Goal: Information Seeking & Learning: Understand process/instructions

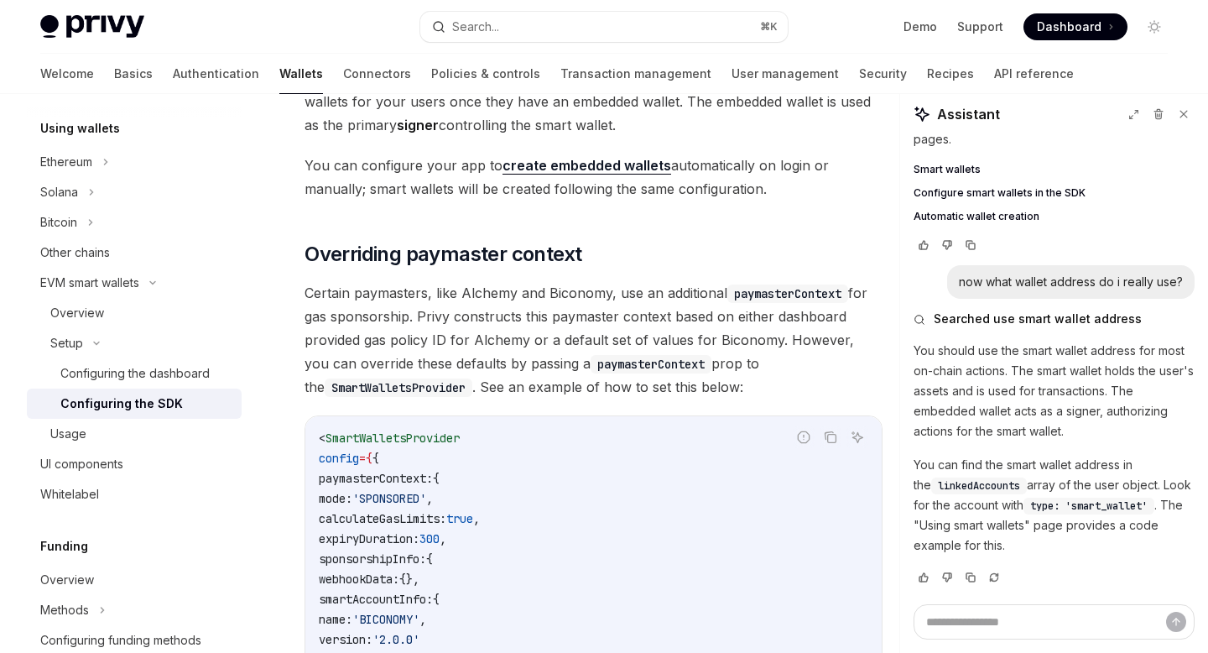
scroll to position [1141, 0]
click at [129, 373] on div "Configuring the dashboard" at bounding box center [134, 373] width 149 height 20
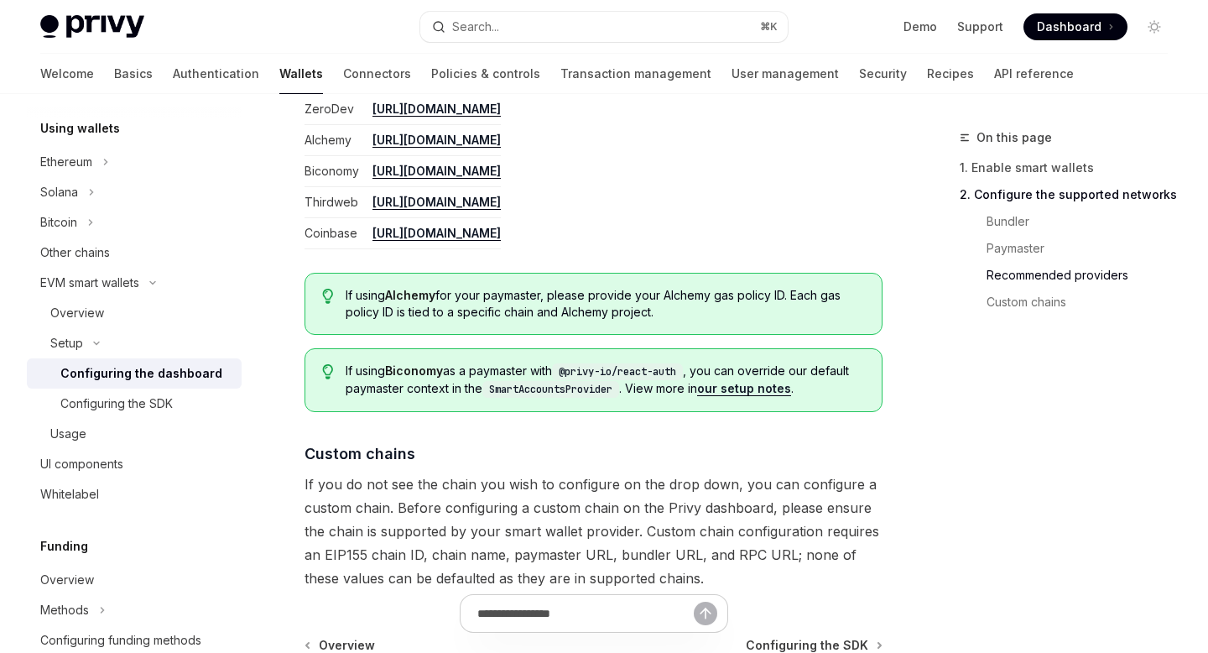
scroll to position [2172, 0]
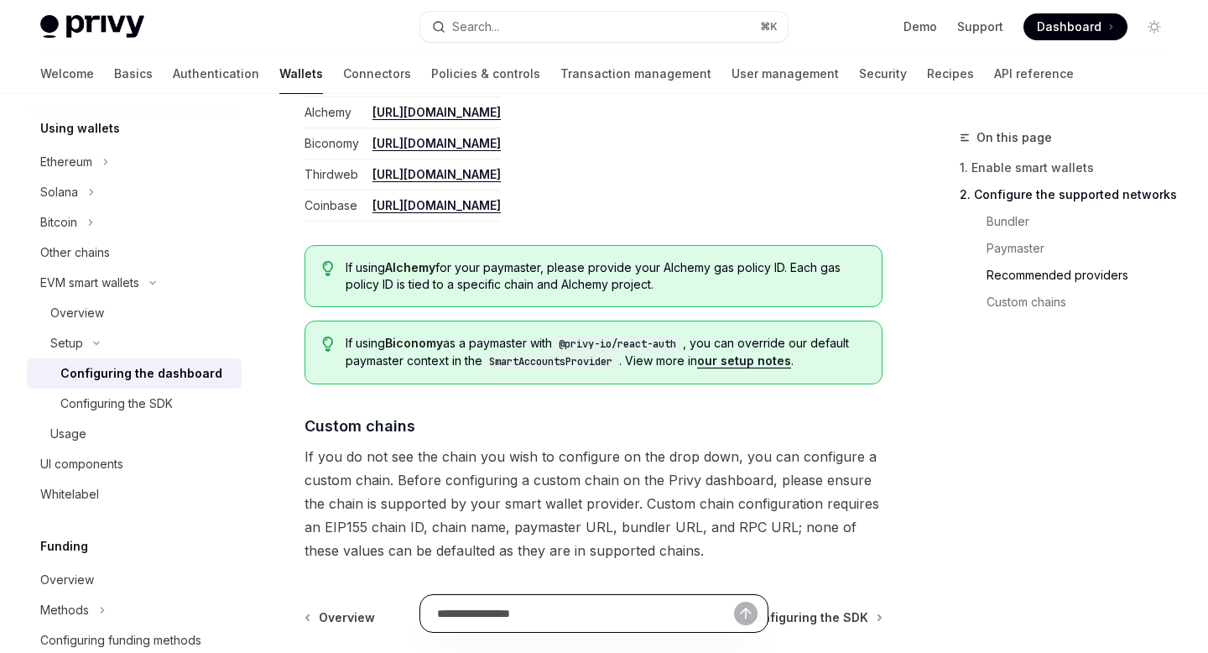
click at [542, 618] on input "text" at bounding box center [585, 613] width 297 height 37
type input "**********"
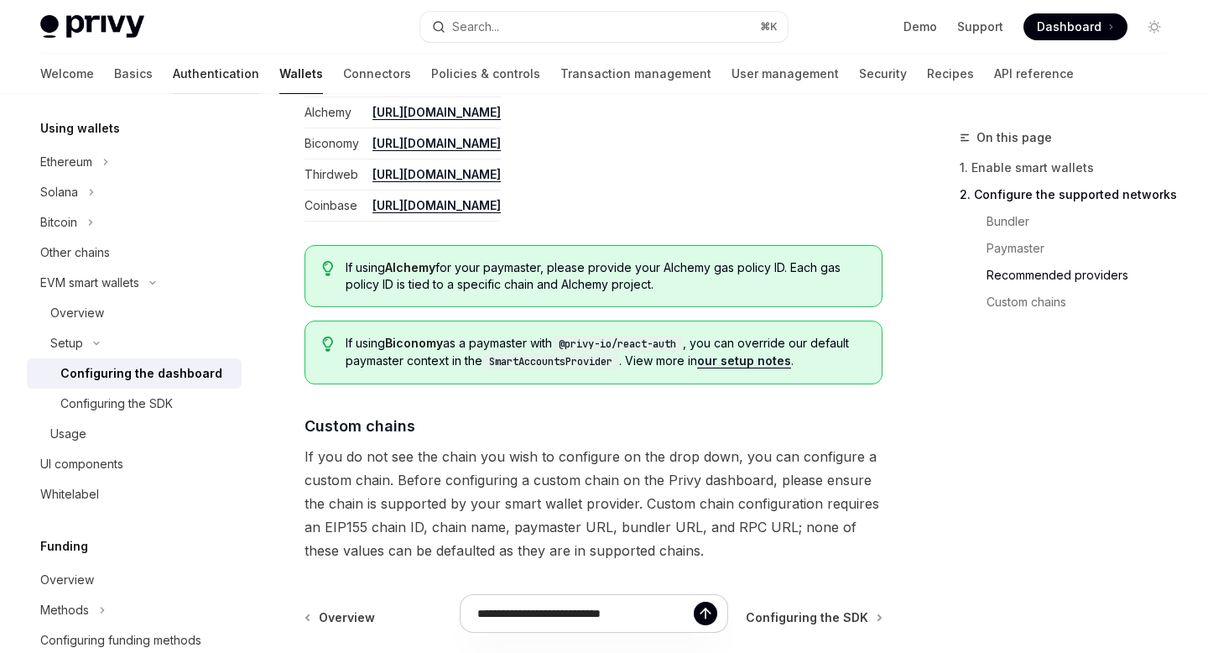
click at [173, 77] on link "Authentication" at bounding box center [216, 74] width 86 height 40
type textarea "*"
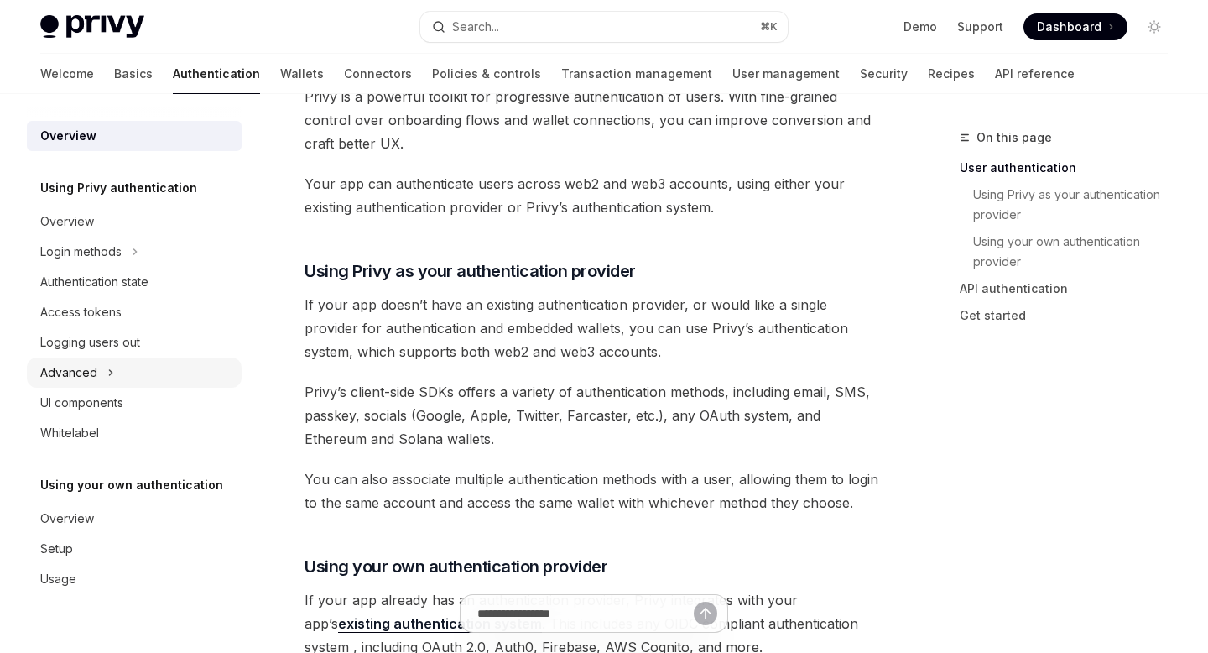
scroll to position [430, 0]
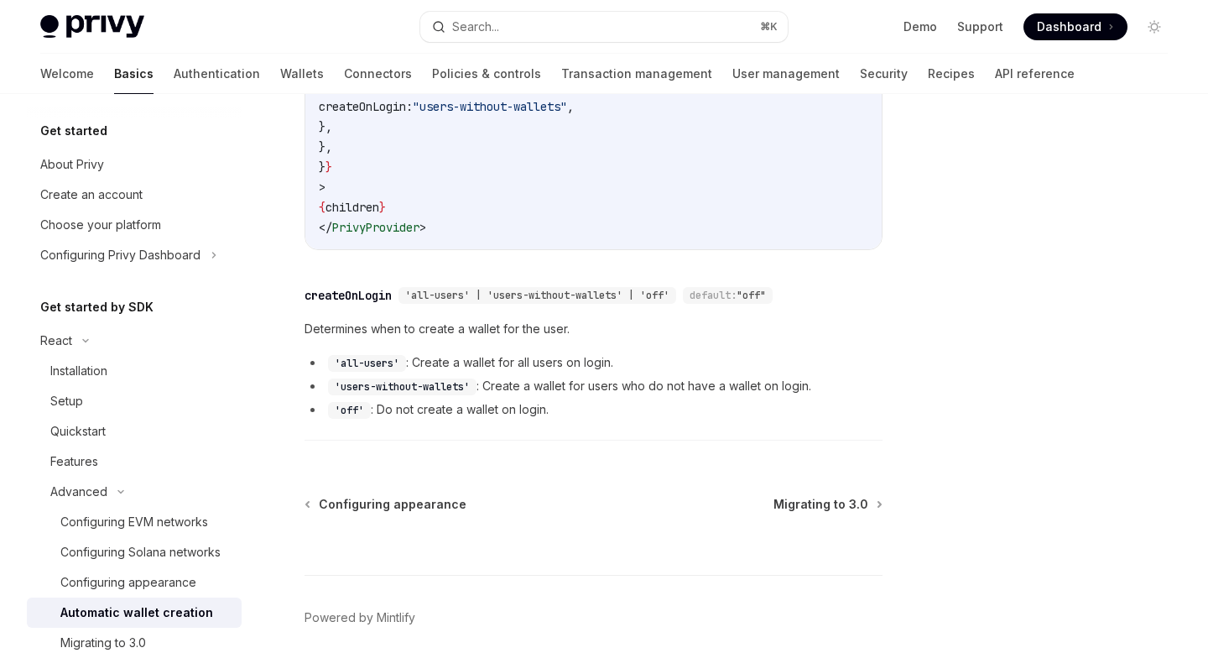
scroll to position [640, 0]
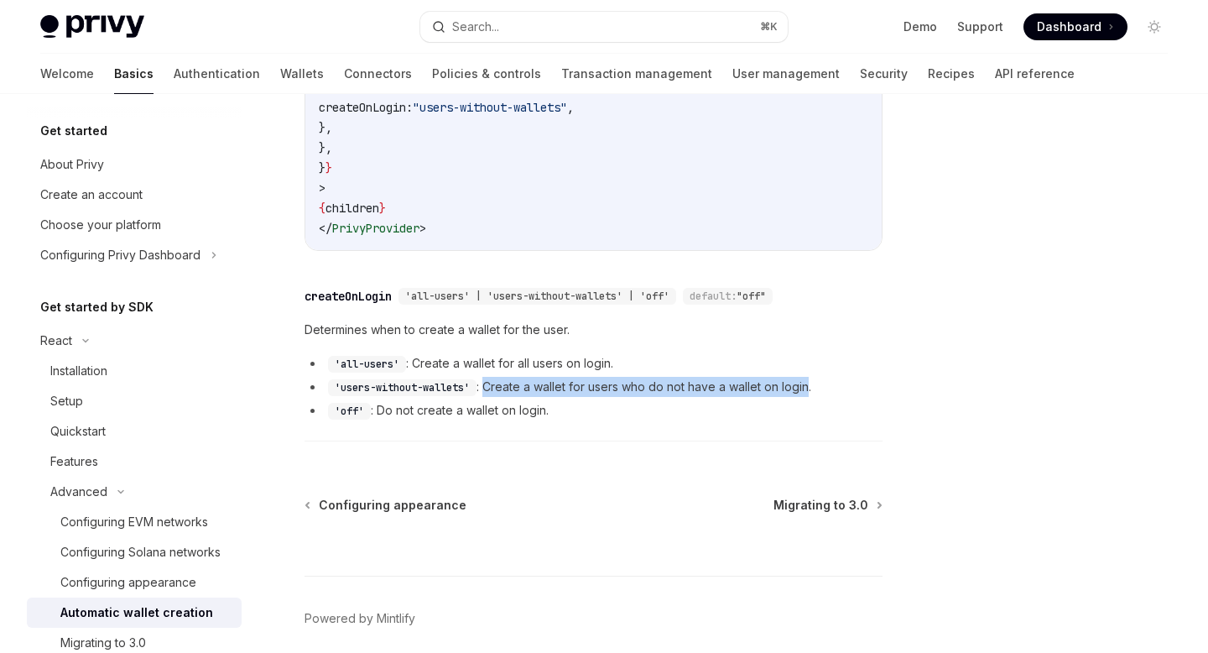
drag, startPoint x: 490, startPoint y: 369, endPoint x: 805, endPoint y: 368, distance: 315.4
click at [807, 377] on li "'users-without-wallets' : Create a wallet for users who do not have a wallet on…" at bounding box center [594, 387] width 578 height 20
click at [838, 377] on li "'users-without-wallets' : Create a wallet for users who do not have a wallet on…" at bounding box center [594, 387] width 578 height 20
drag, startPoint x: 838, startPoint y: 371, endPoint x: 336, endPoint y: 367, distance: 502.5
click at [336, 377] on li "'users-without-wallets' : Create a wallet for users who do not have a wallet on…" at bounding box center [594, 387] width 578 height 20
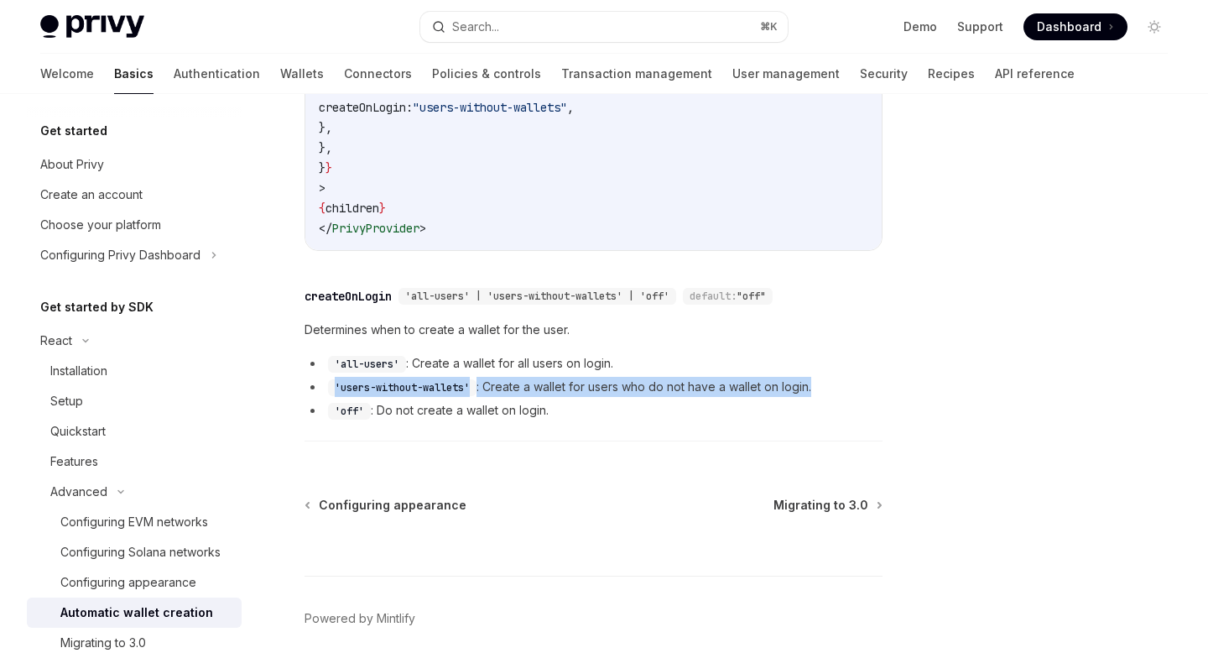
copy ul "'users-without-wallets' : Create a wallet for users who do not have a wallet on…"
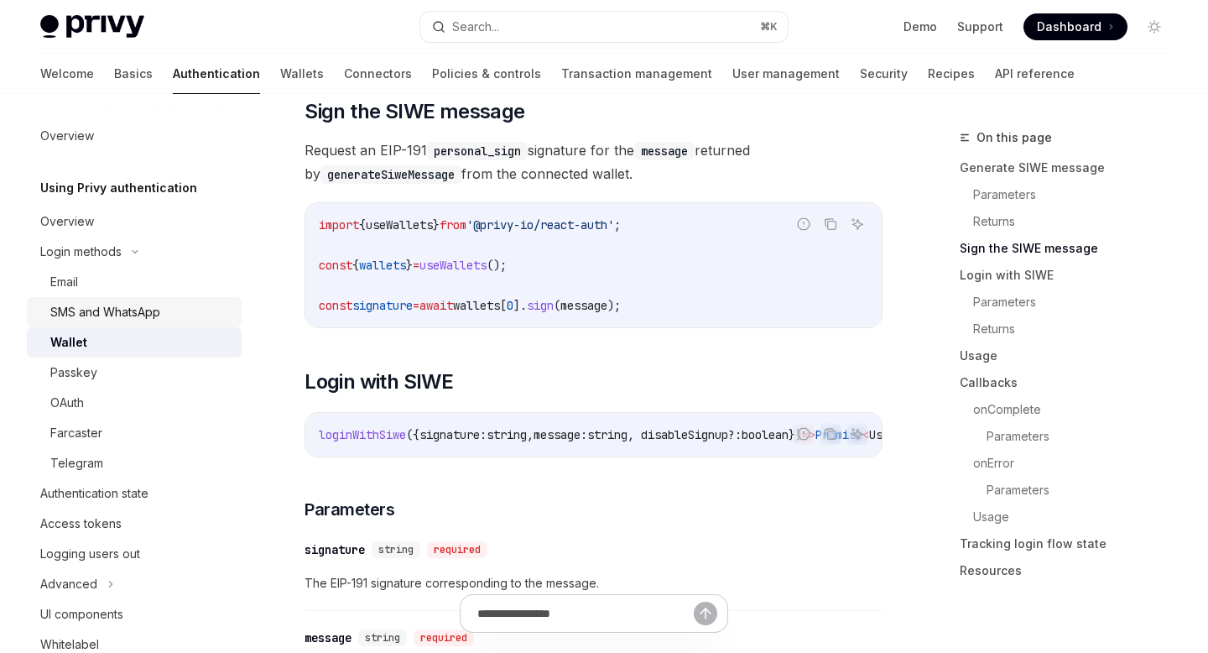
scroll to position [1100, 0]
click at [280, 75] on link "Wallets" at bounding box center [302, 74] width 44 height 40
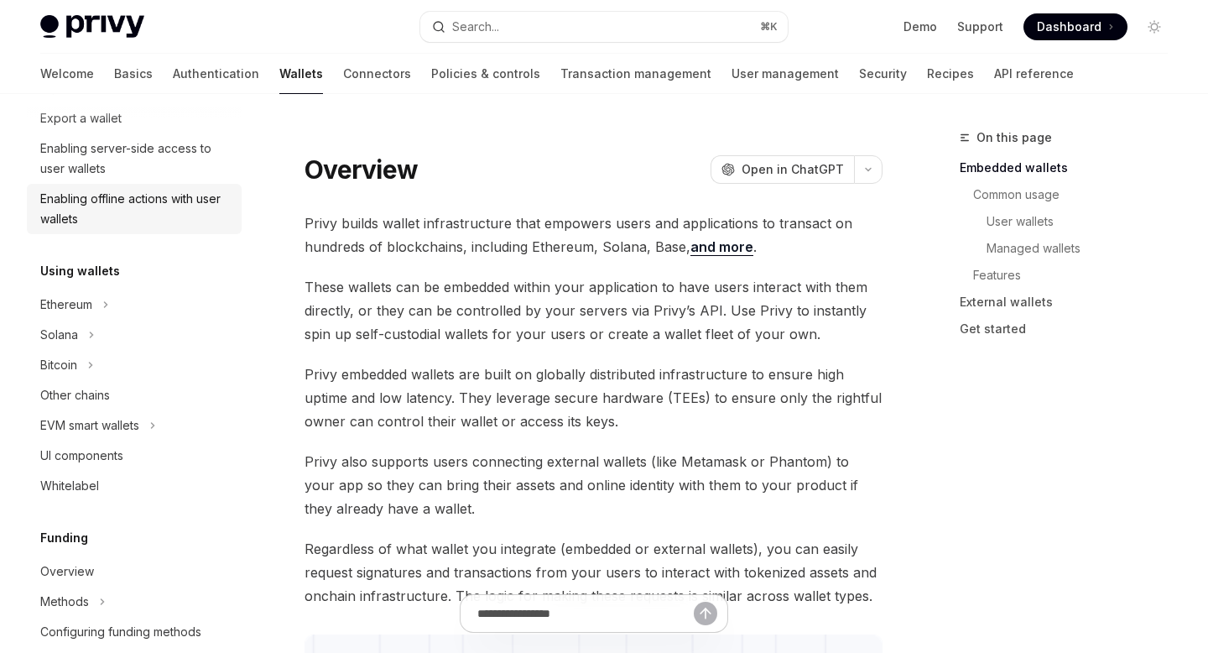
scroll to position [265, 0]
click at [120, 431] on div "EVM smart wallets" at bounding box center [89, 423] width 99 height 20
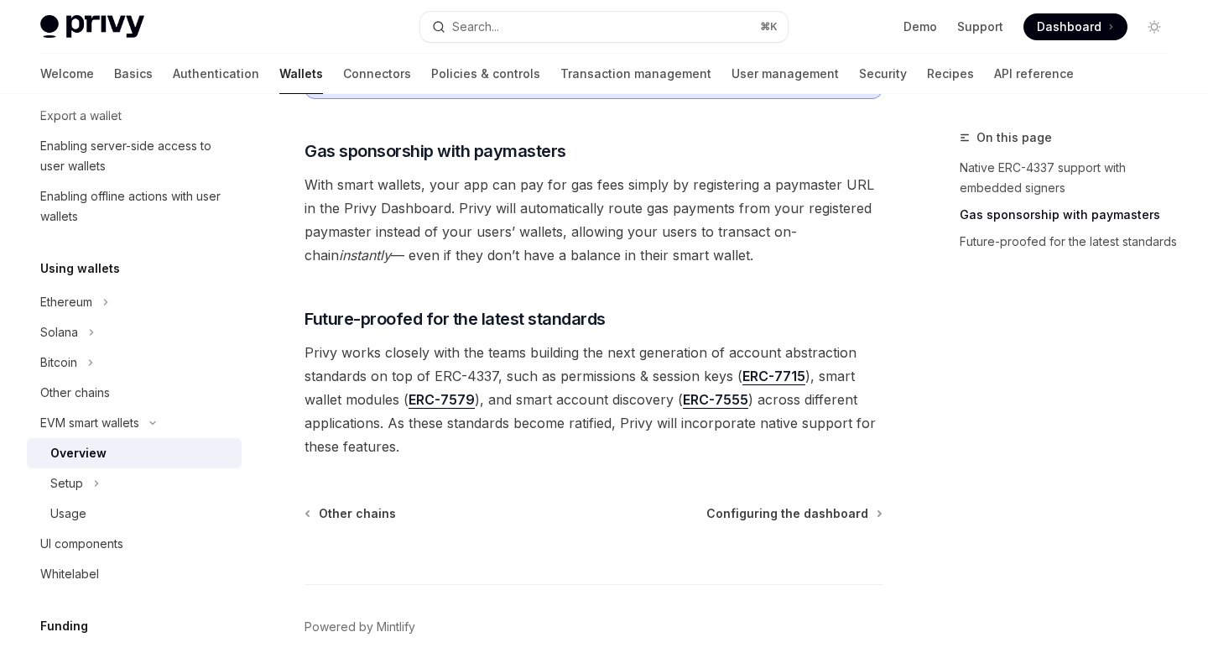
scroll to position [1385, 0]
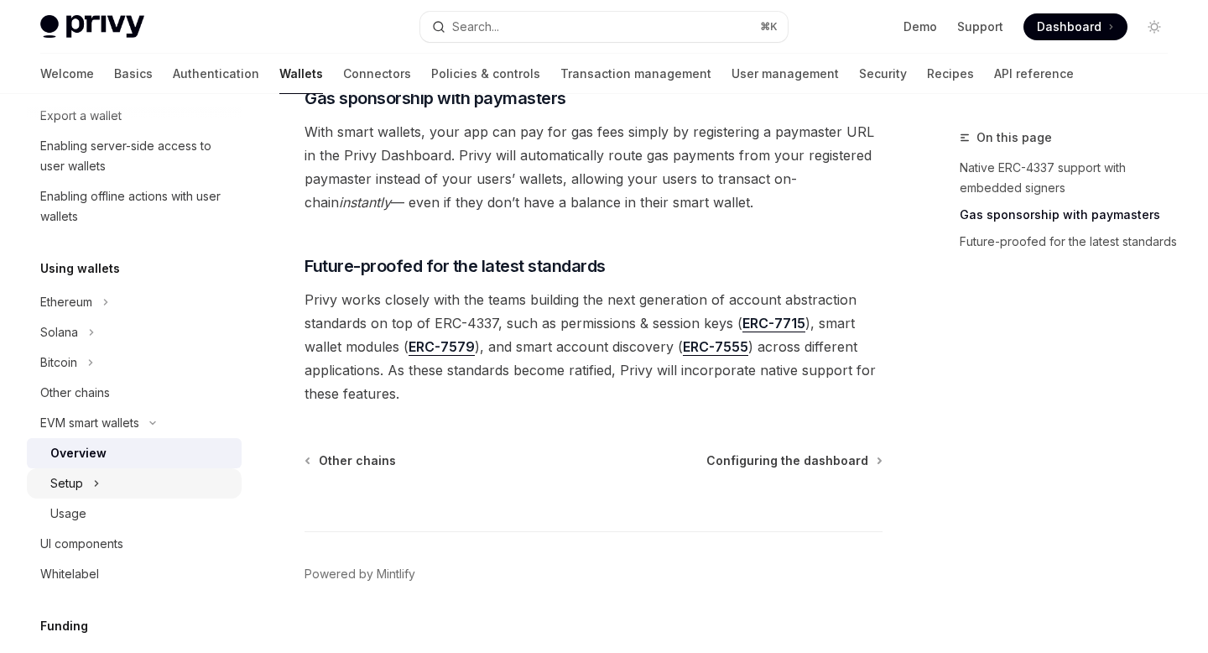
click at [114, 491] on div "Setup" at bounding box center [134, 483] width 215 height 30
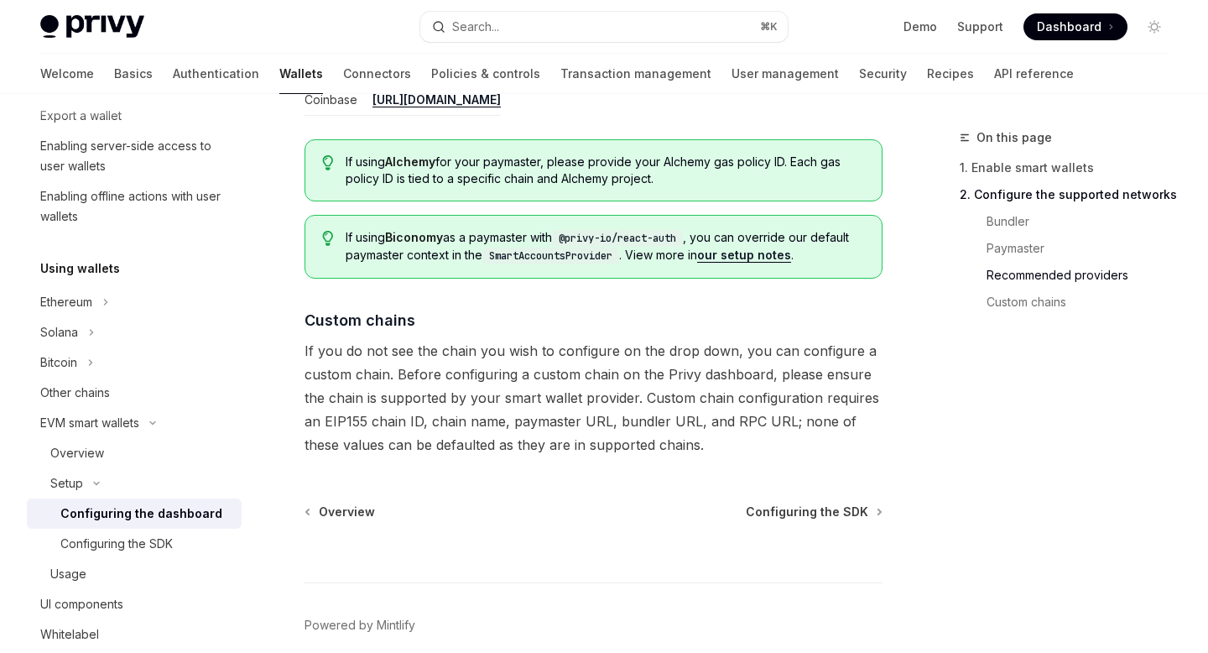
scroll to position [2278, 0]
click at [153, 548] on div "Configuring the SDK" at bounding box center [116, 544] width 112 height 20
type textarea "*"
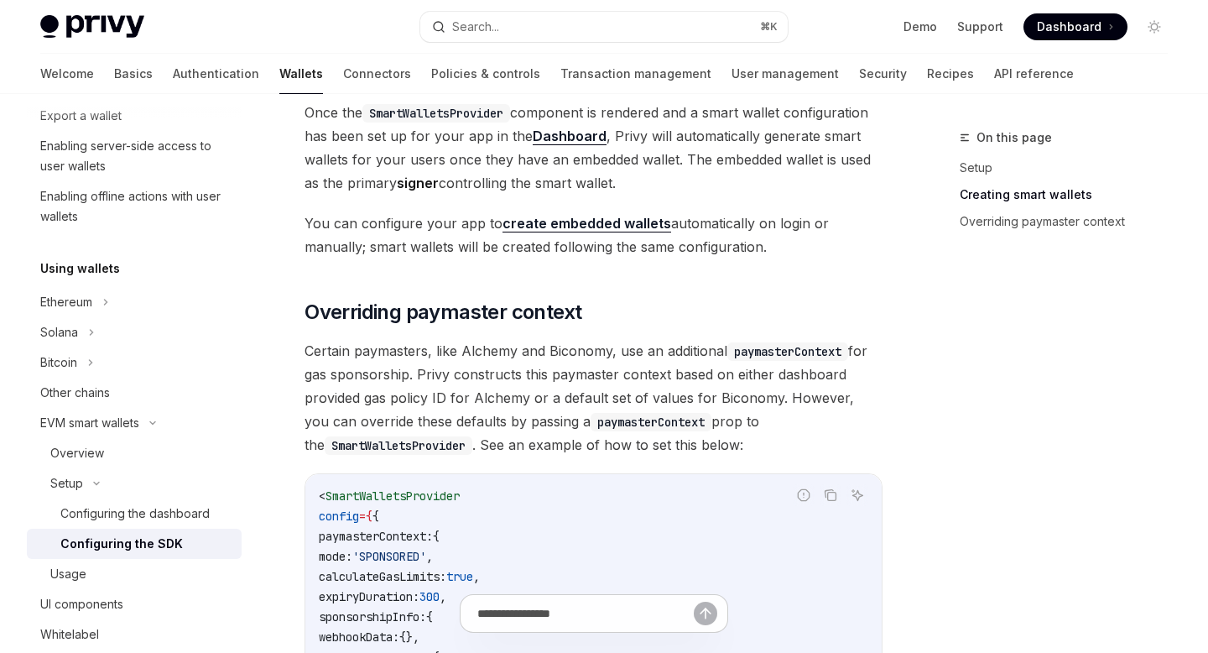
scroll to position [1116, 0]
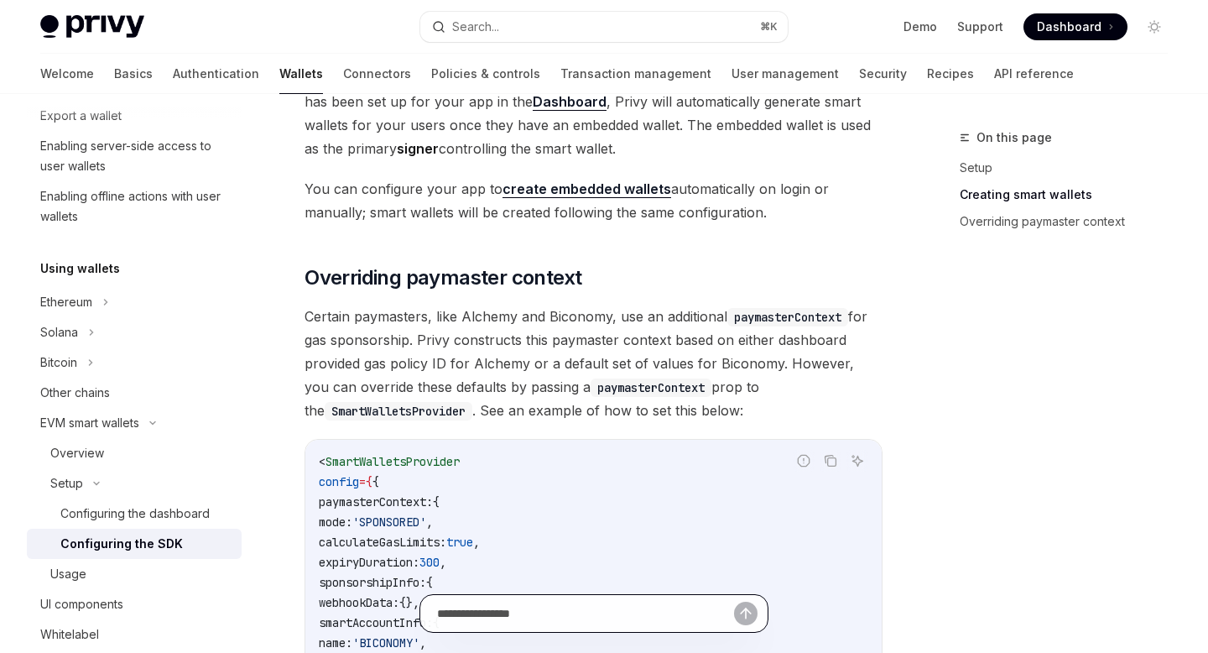
click at [574, 621] on input "text" at bounding box center [585, 613] width 297 height 37
type input "**********"
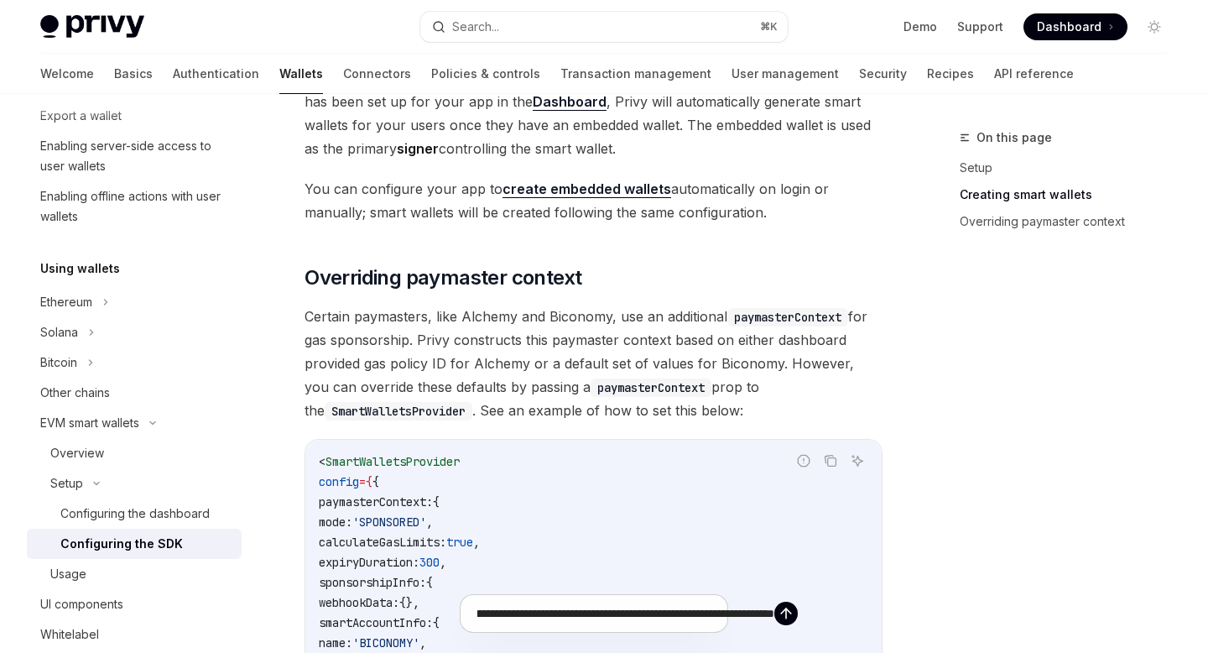
type textarea "*"
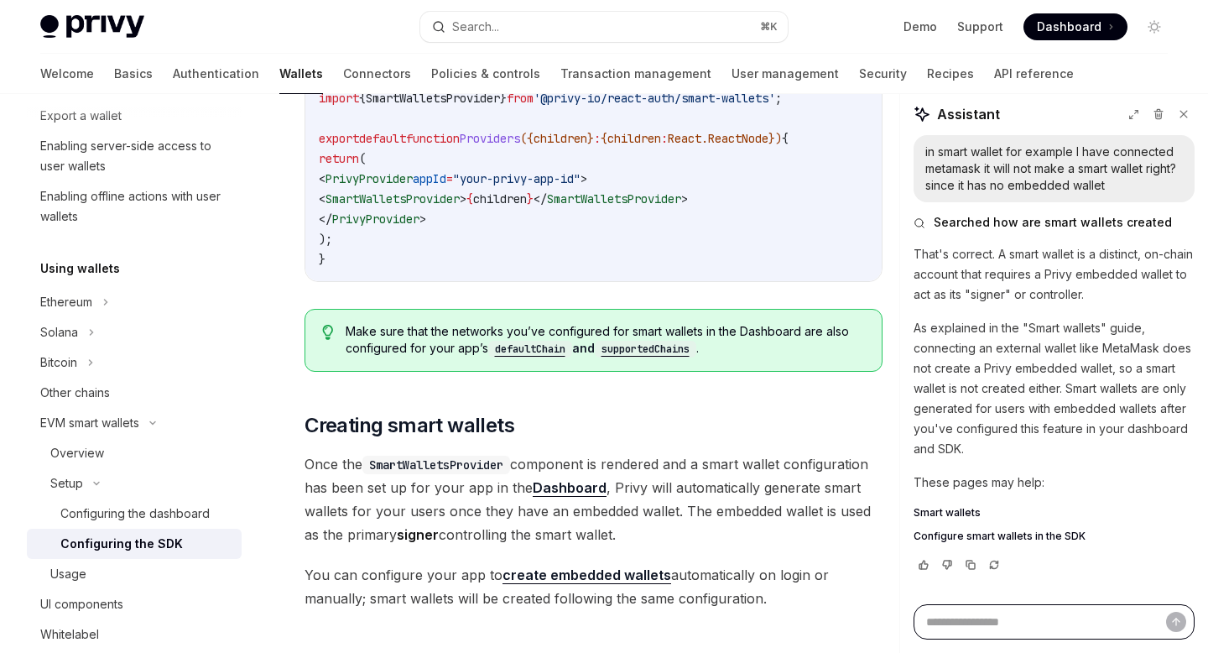
scroll to position [714, 0]
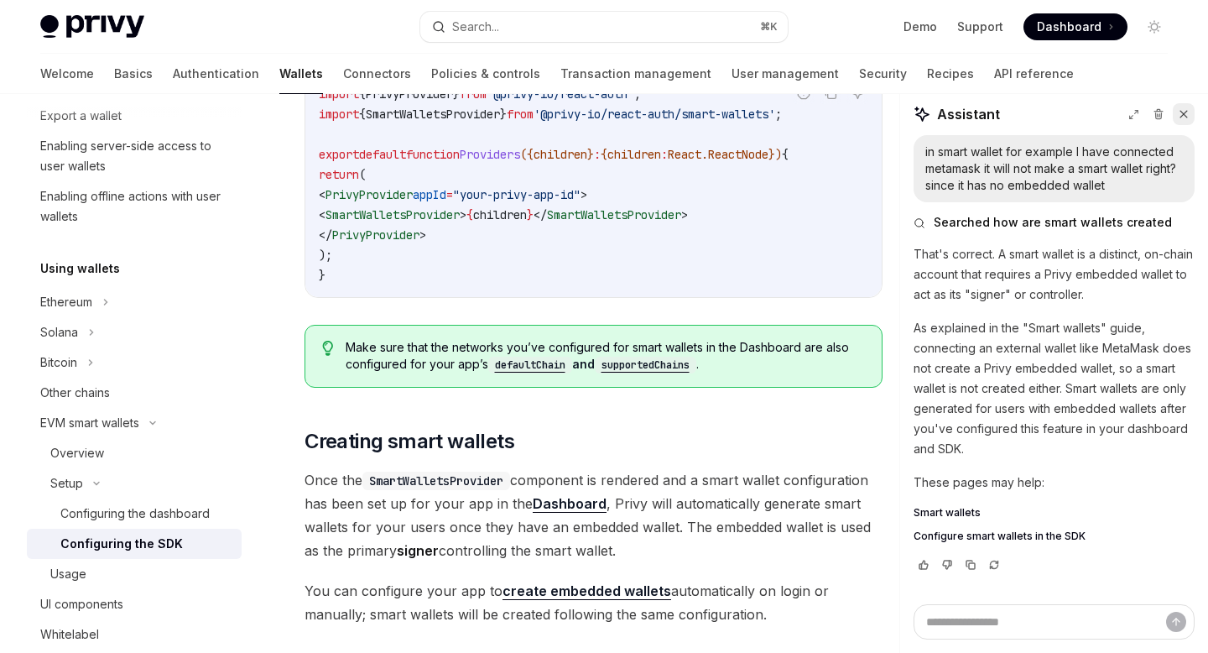
click at [1181, 110] on icon at bounding box center [1184, 114] width 12 height 12
type textarea "*"
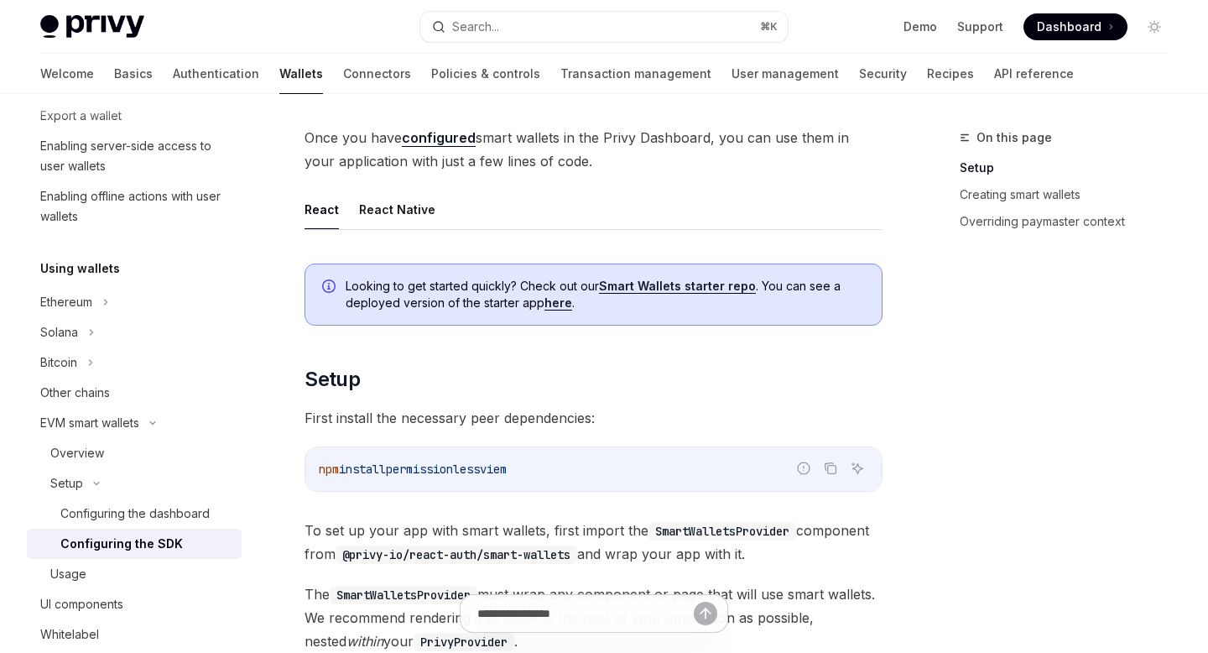
scroll to position [111, 0]
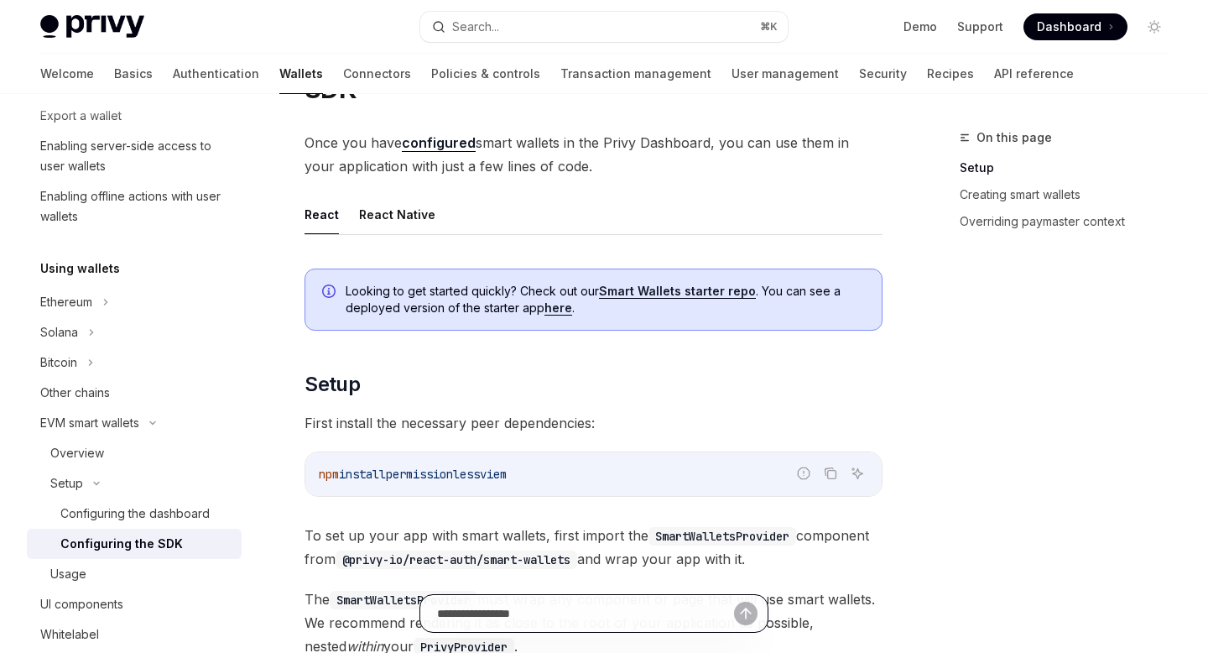
click at [607, 617] on input "text" at bounding box center [545, 613] width 216 height 37
type input "**********"
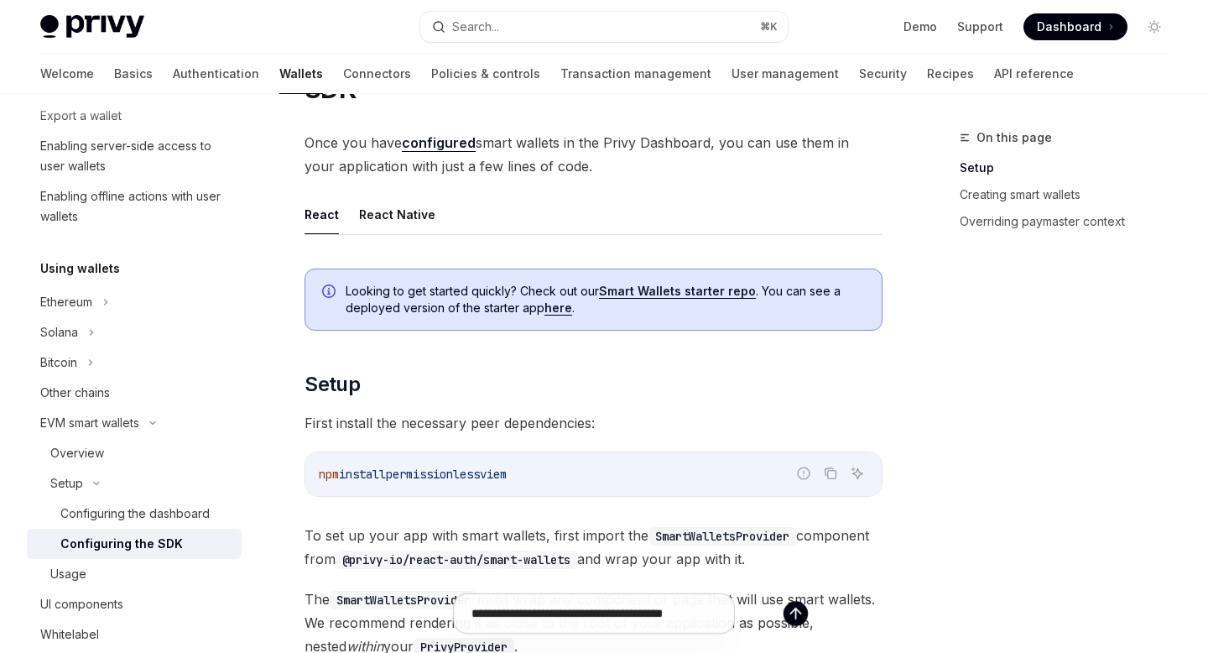
type textarea "*"
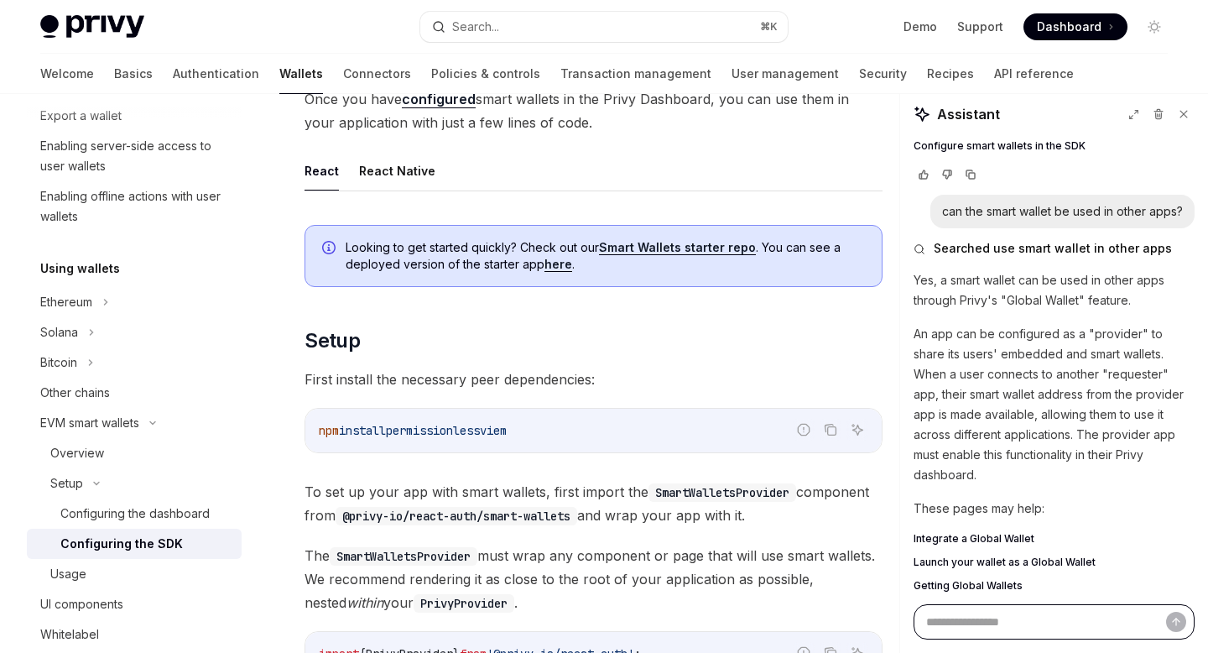
scroll to position [407, 0]
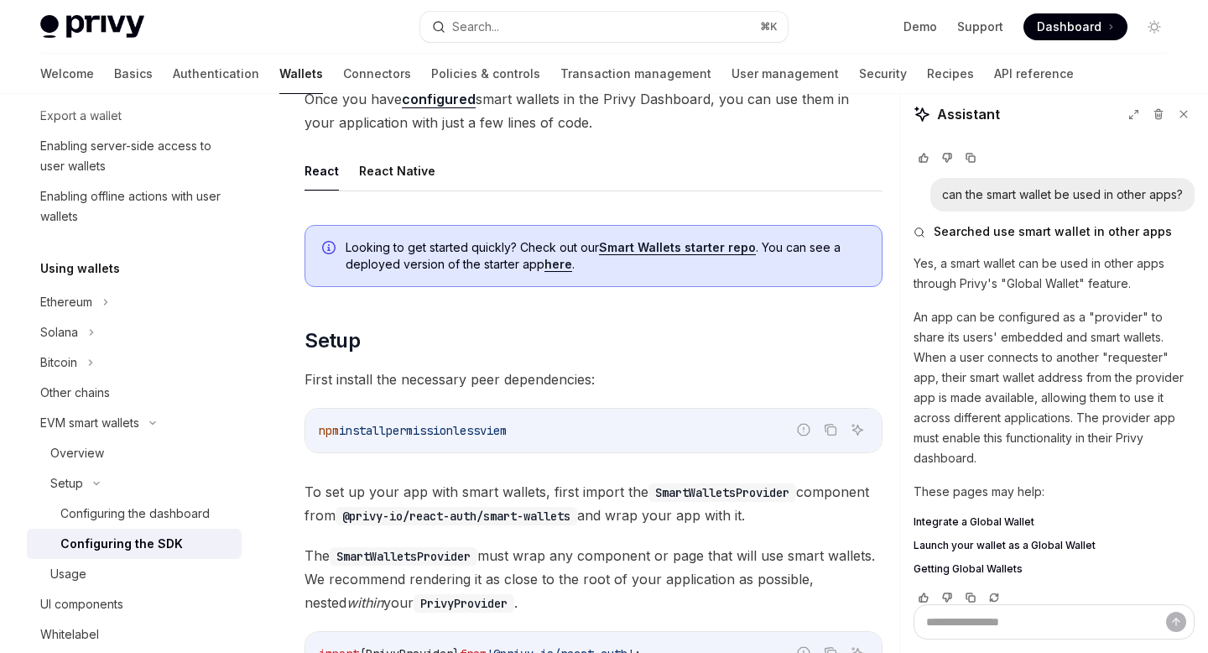
click at [1000, 515] on span "Integrate a Global Wallet" at bounding box center [974, 521] width 121 height 13
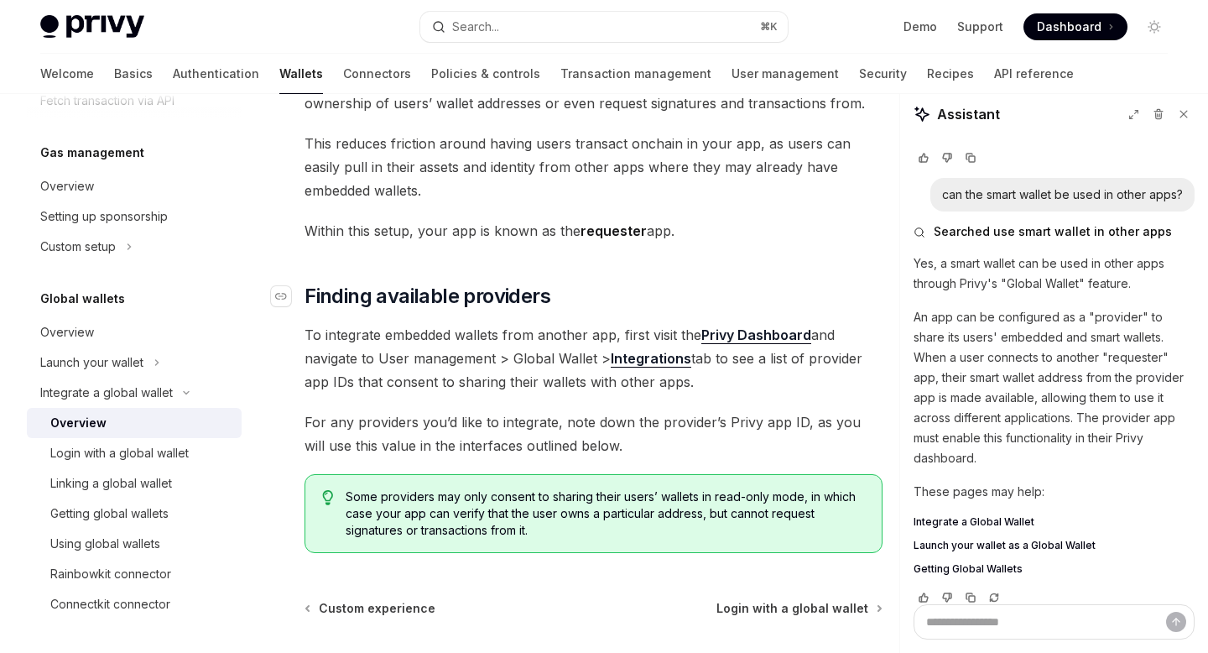
scroll to position [145, 0]
click at [141, 456] on div "Login with a global wallet" at bounding box center [119, 453] width 138 height 20
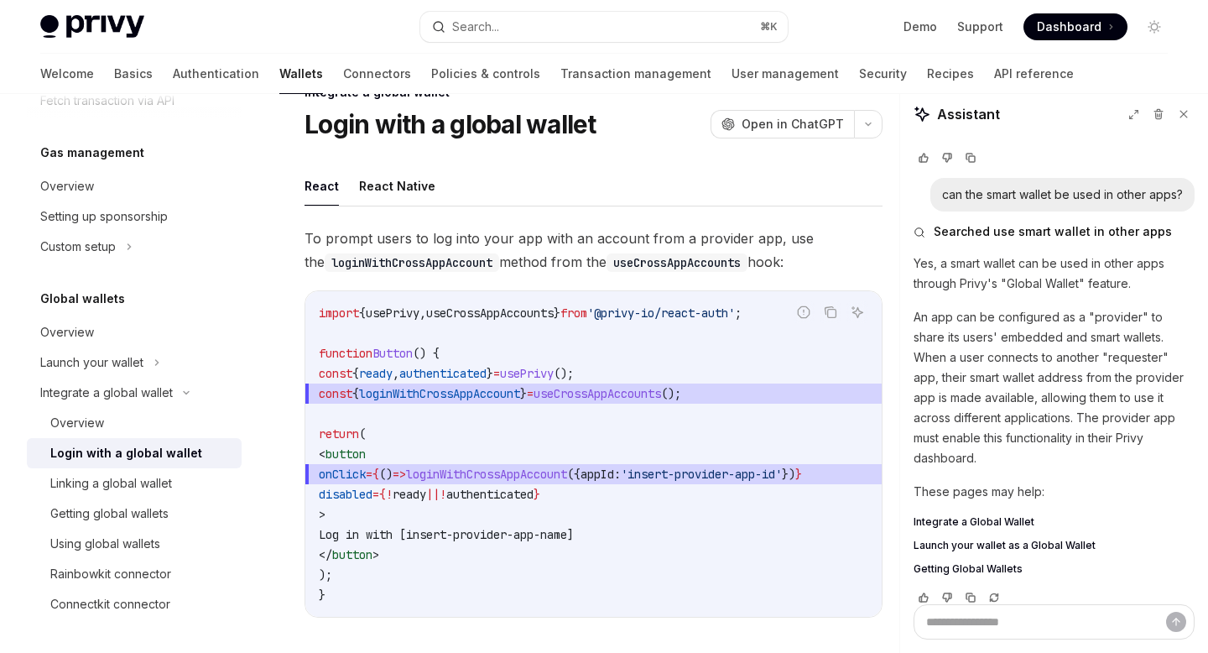
scroll to position [49, 0]
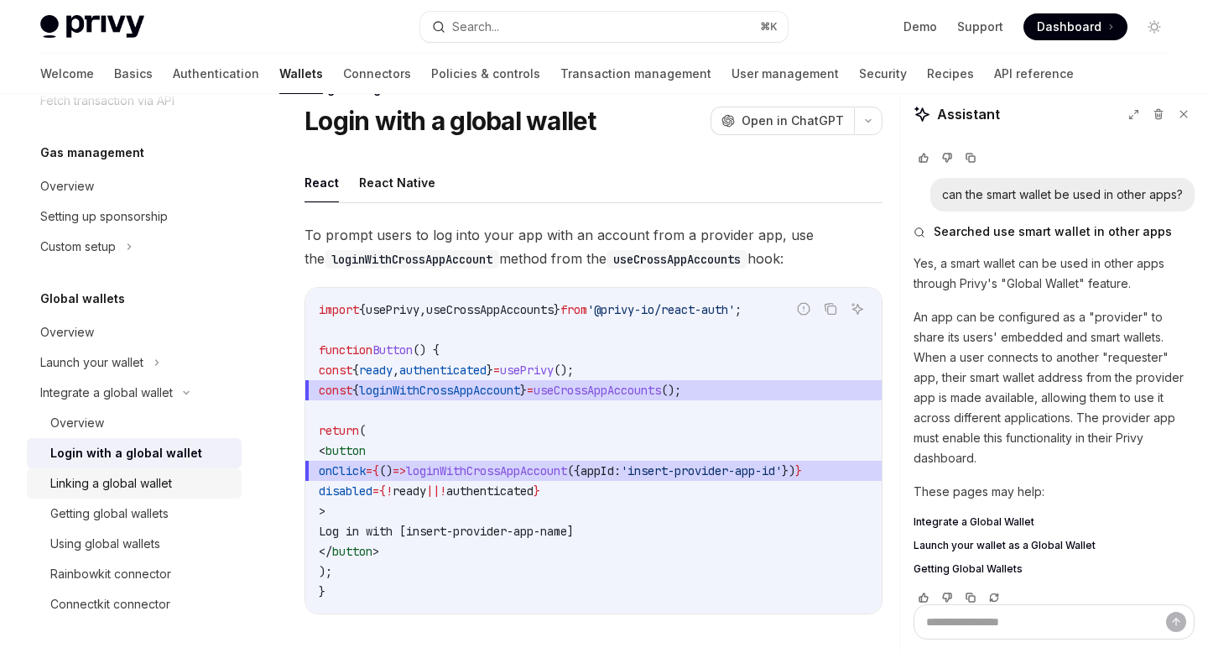
click at [164, 492] on div "Linking a global wallet" at bounding box center [111, 483] width 122 height 20
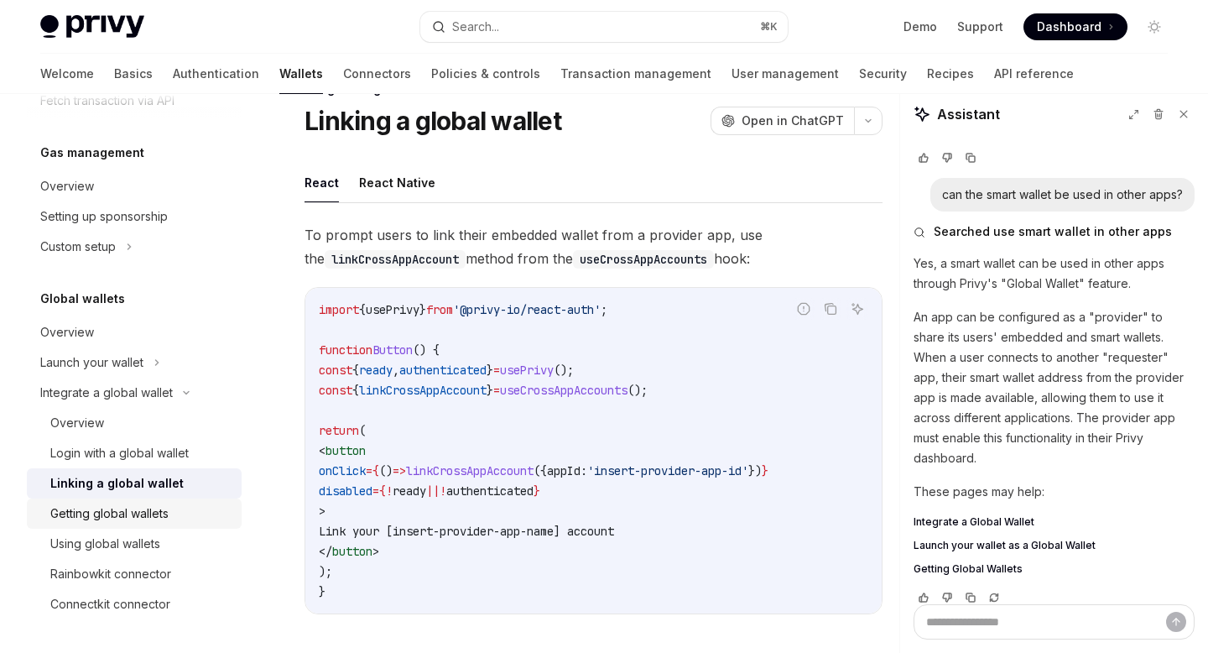
click at [137, 516] on div "Getting global wallets" at bounding box center [109, 513] width 118 height 20
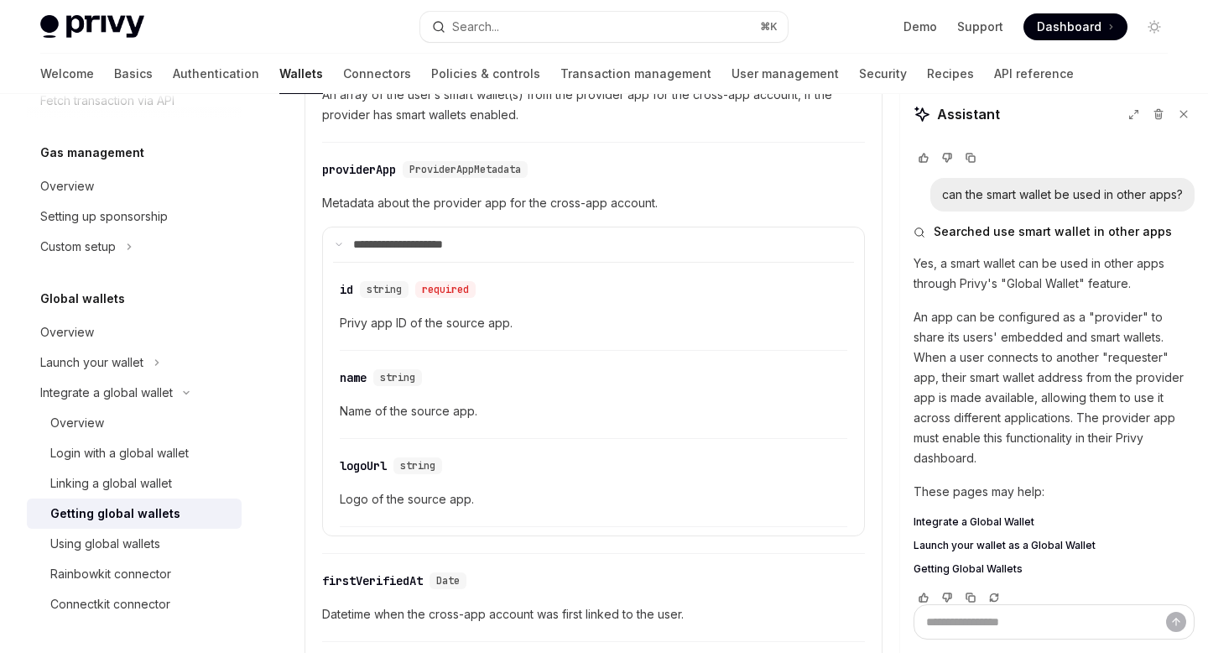
scroll to position [497, 0]
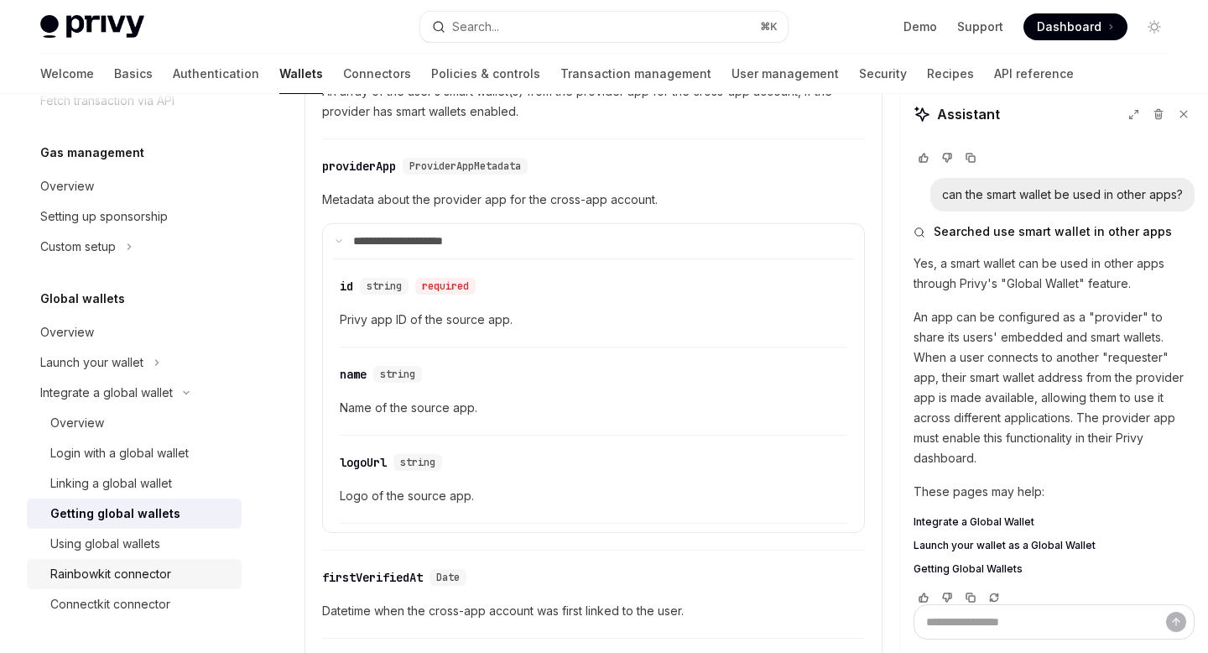
click at [162, 581] on div "Rainbowkit connector" at bounding box center [110, 574] width 121 height 20
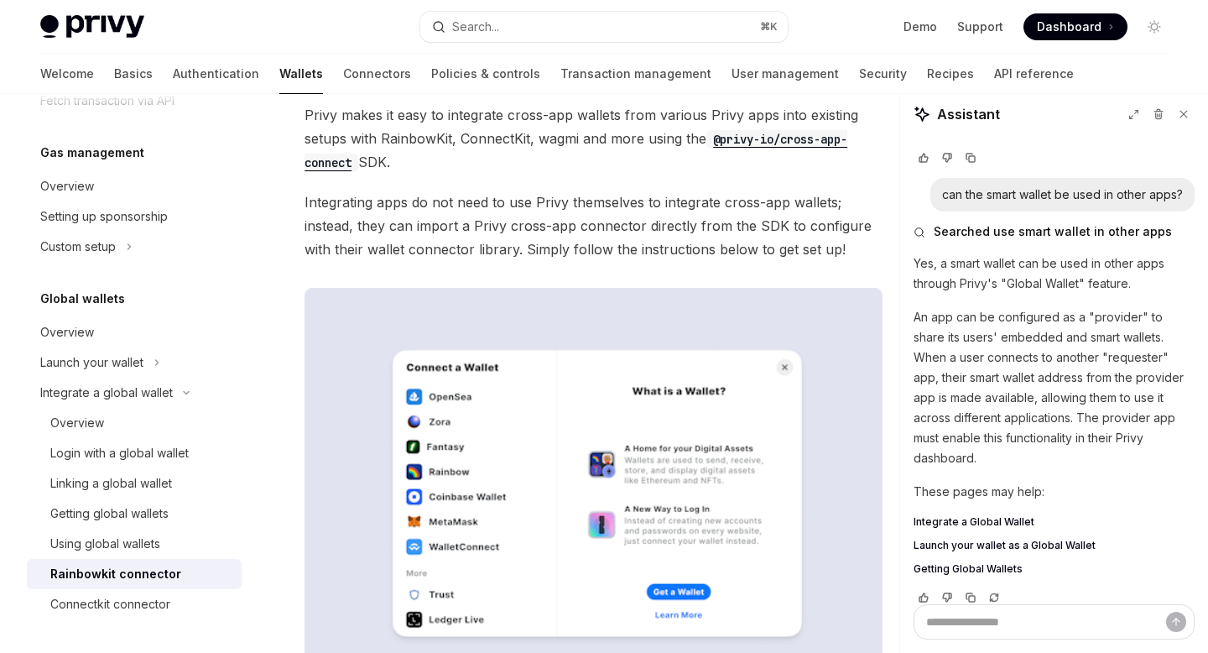
scroll to position [113, 0]
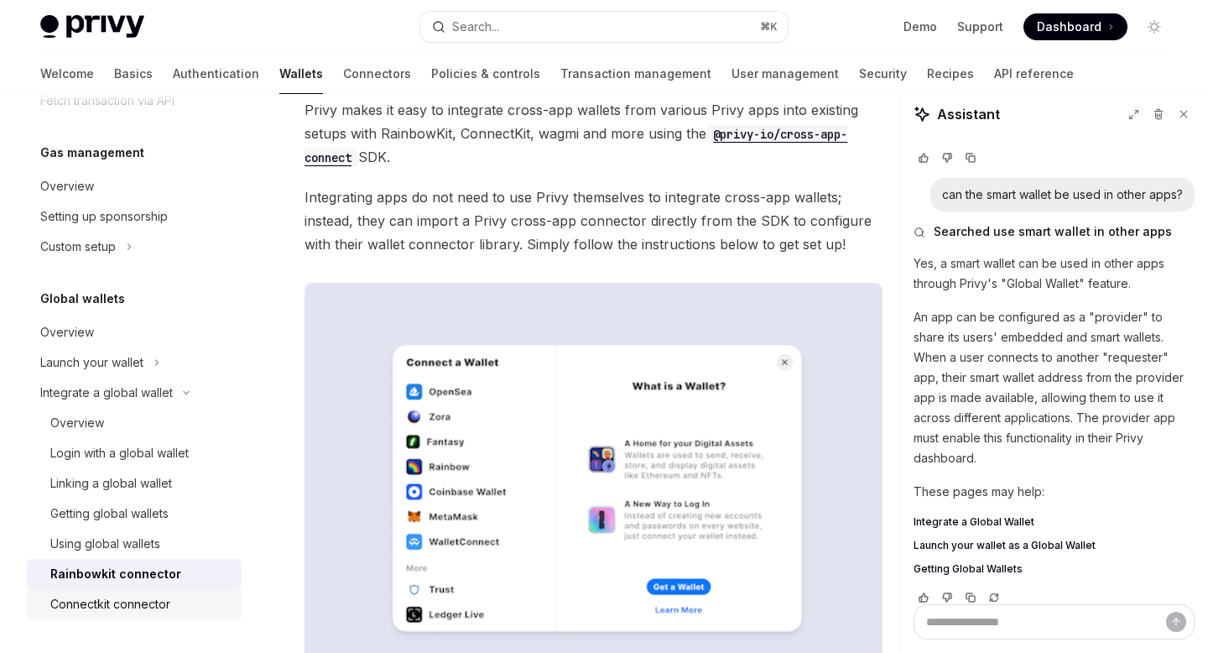
click at [112, 604] on div "Connectkit connector" at bounding box center [110, 604] width 120 height 20
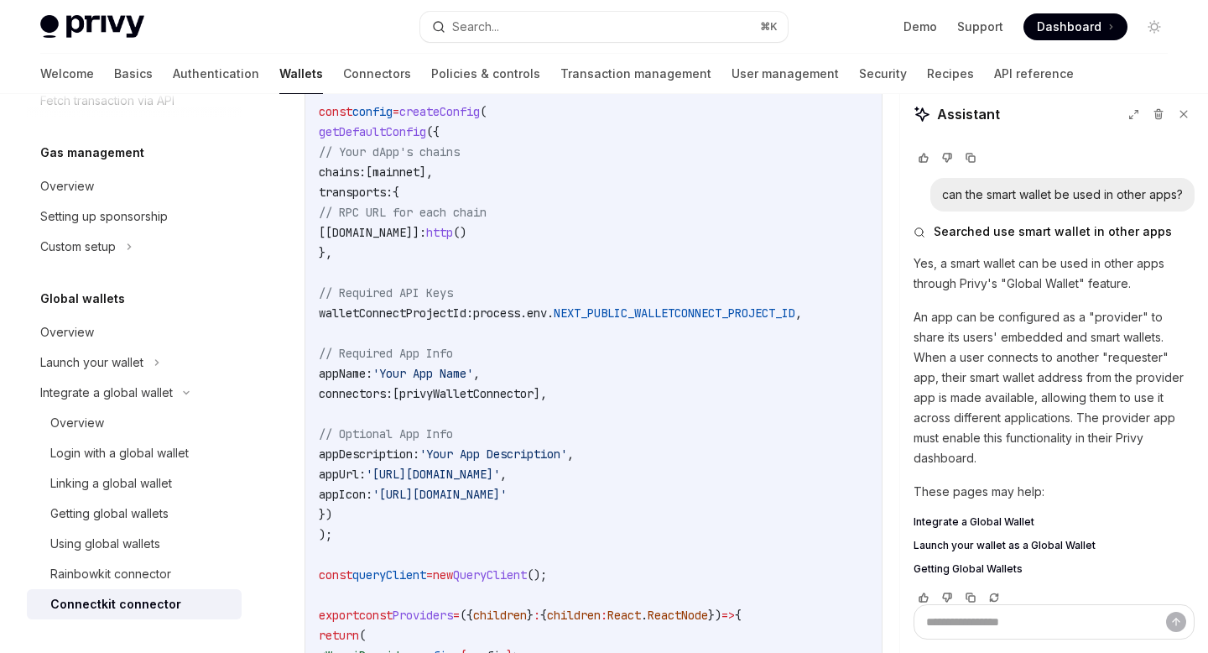
scroll to position [1265, 0]
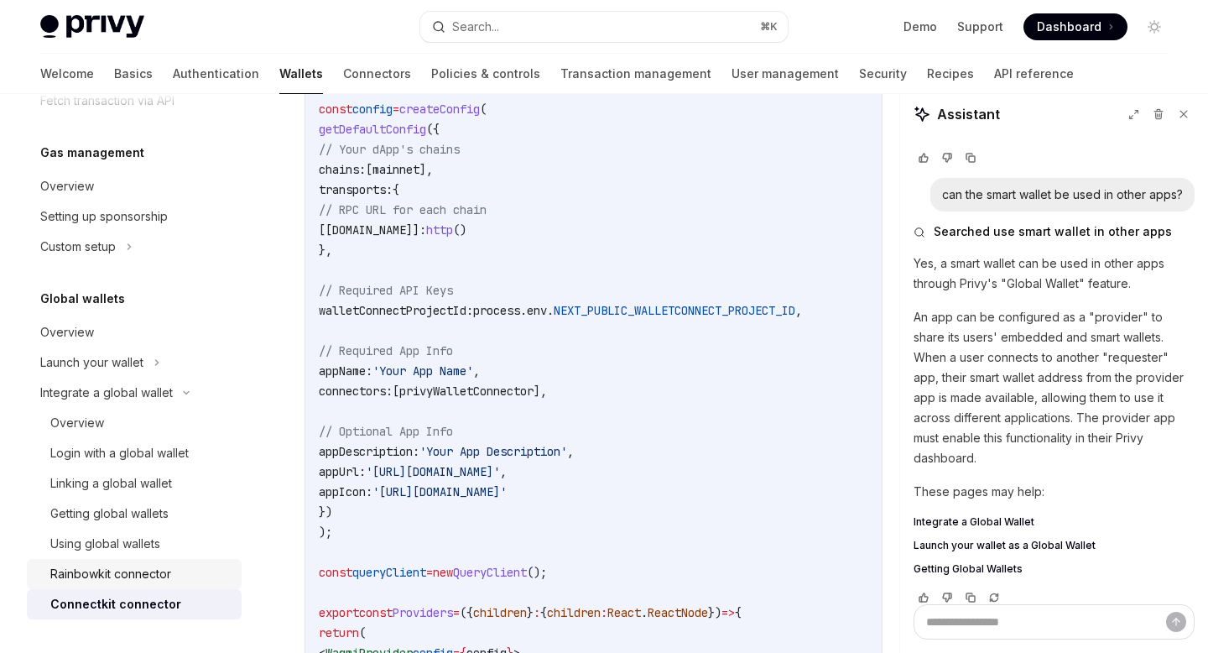
click at [159, 567] on div "Rainbowkit connector" at bounding box center [110, 574] width 121 height 20
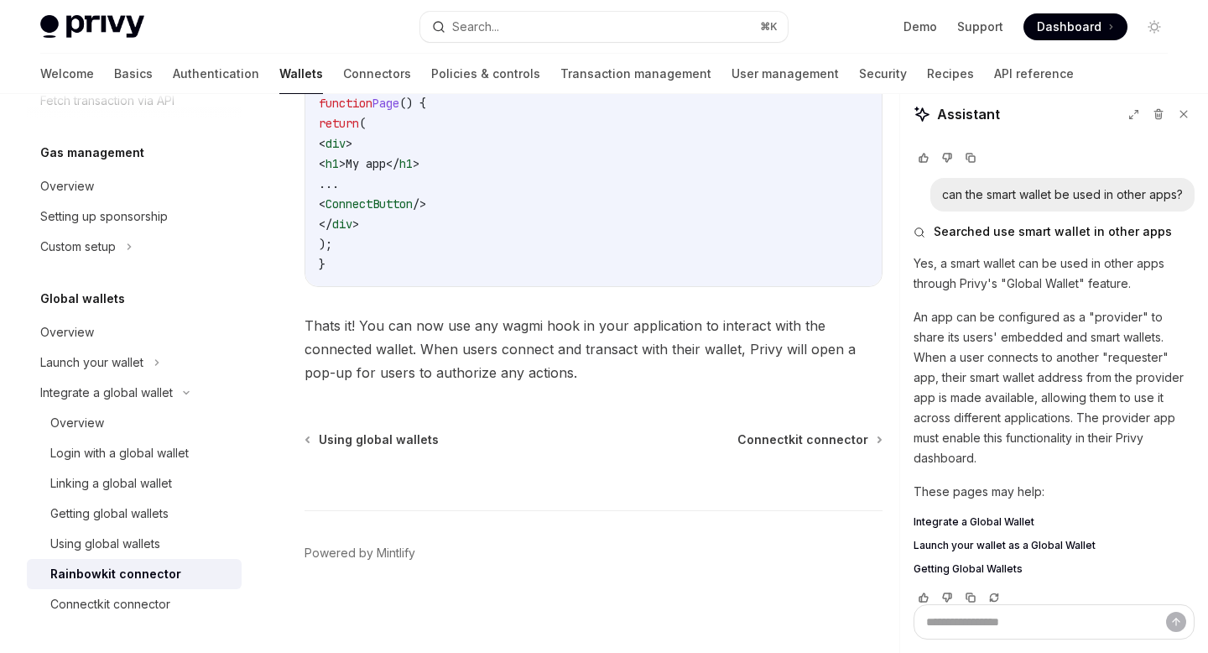
scroll to position [4238, 0]
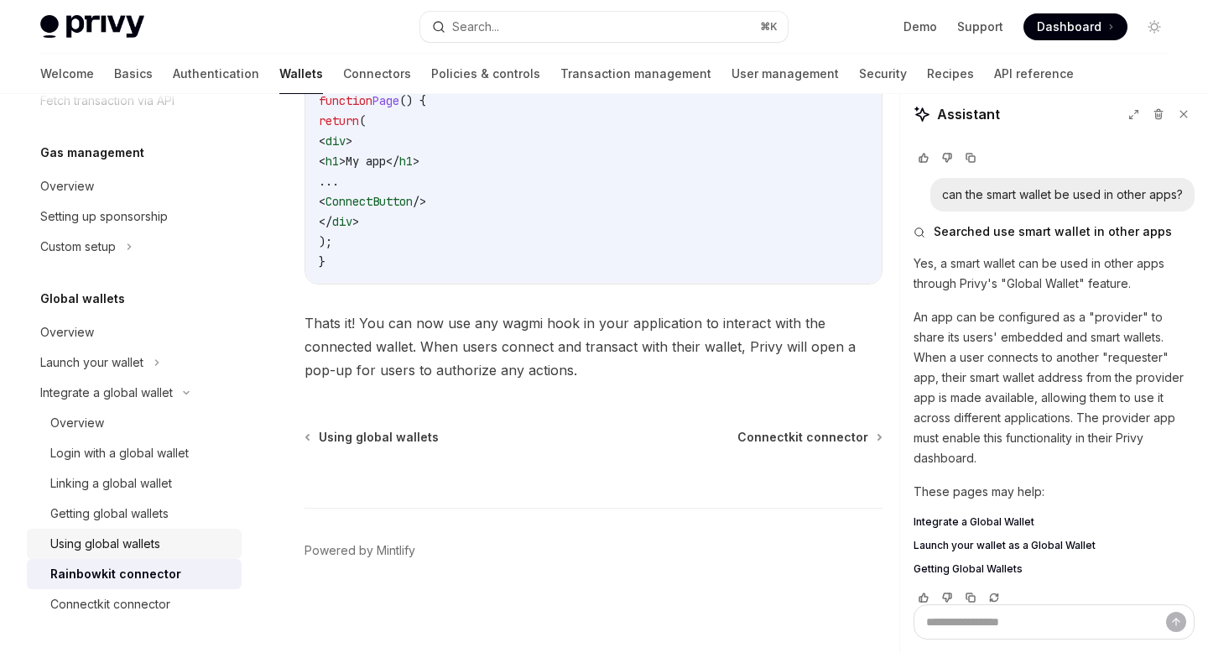
click at [116, 546] on div "Using global wallets" at bounding box center [105, 544] width 110 height 20
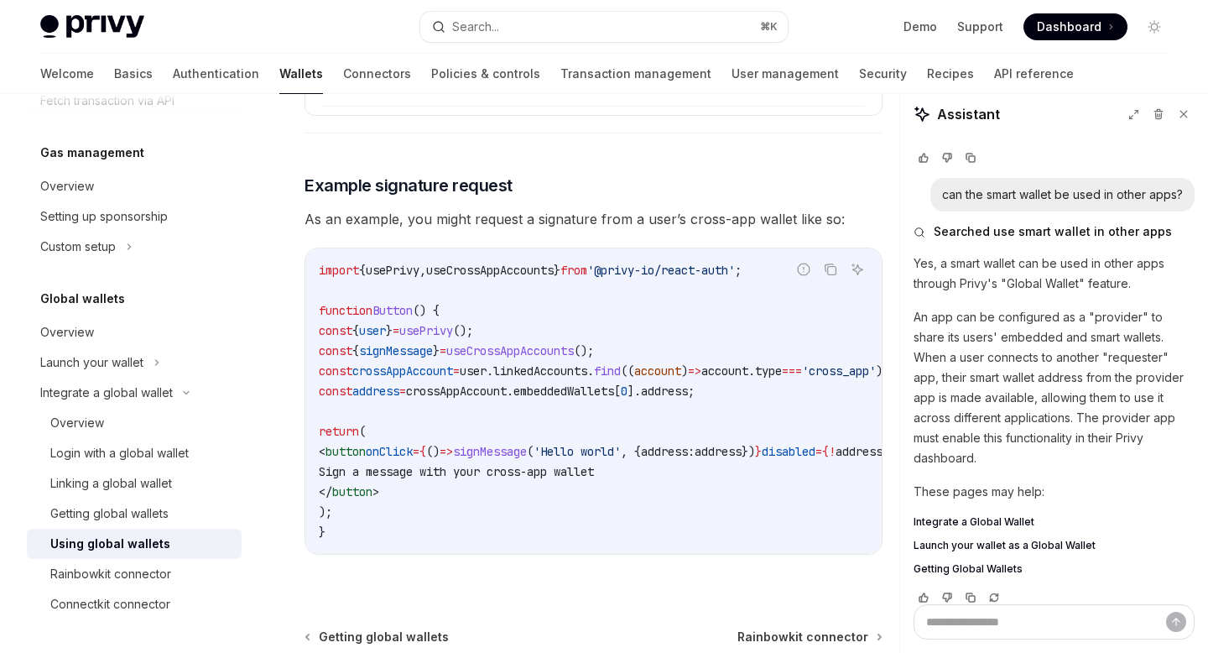
scroll to position [2872, 0]
click at [520, 414] on code "import { usePrivy , useCrossAppAccounts } from '@privy-io/react-auth' ; functio…" at bounding box center [627, 402] width 617 height 282
click at [173, 75] on link "Authentication" at bounding box center [216, 74] width 86 height 40
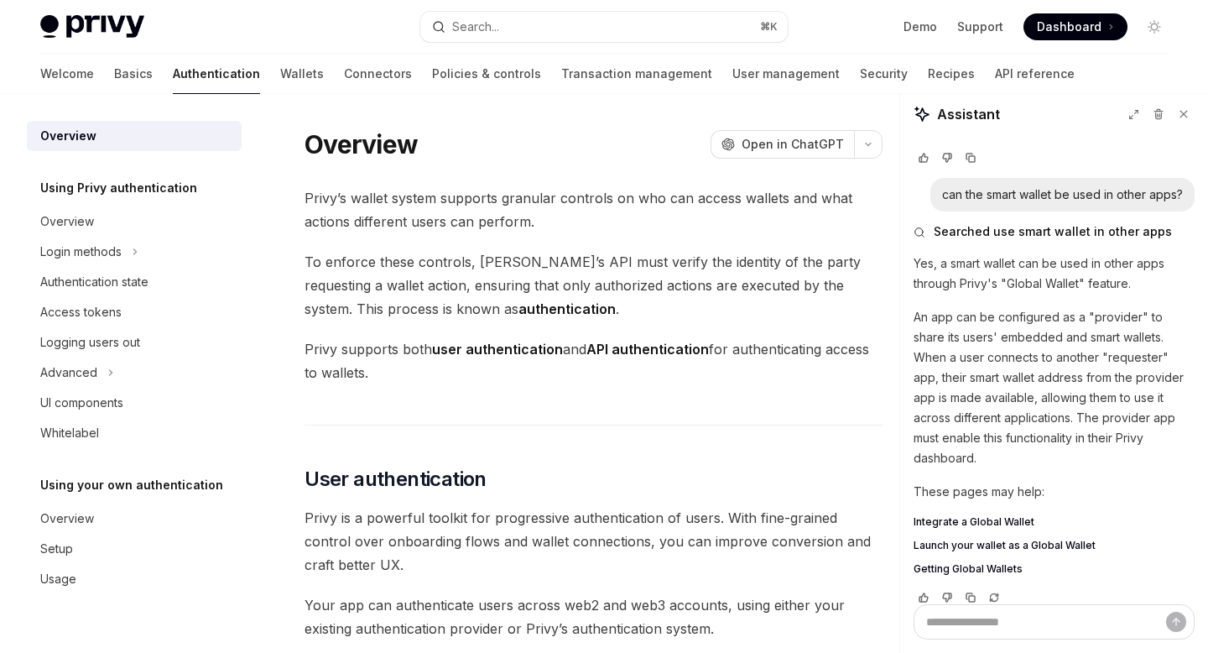
click at [990, 515] on span "Integrate a Global Wallet" at bounding box center [974, 521] width 121 height 13
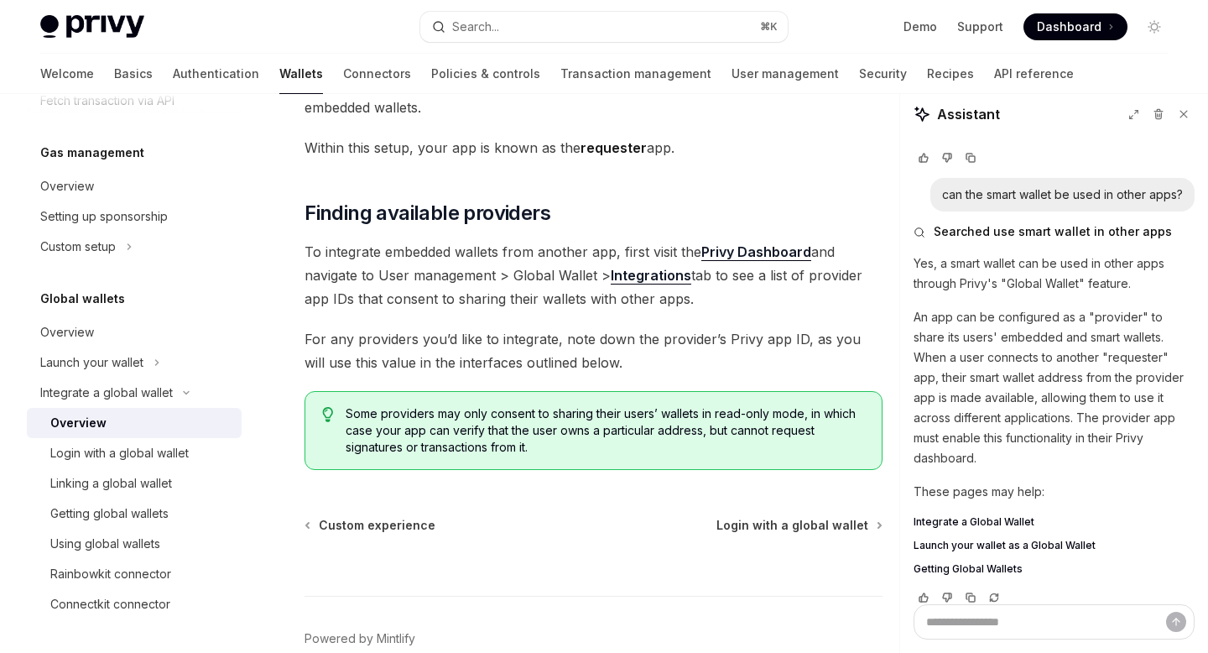
scroll to position [229, 0]
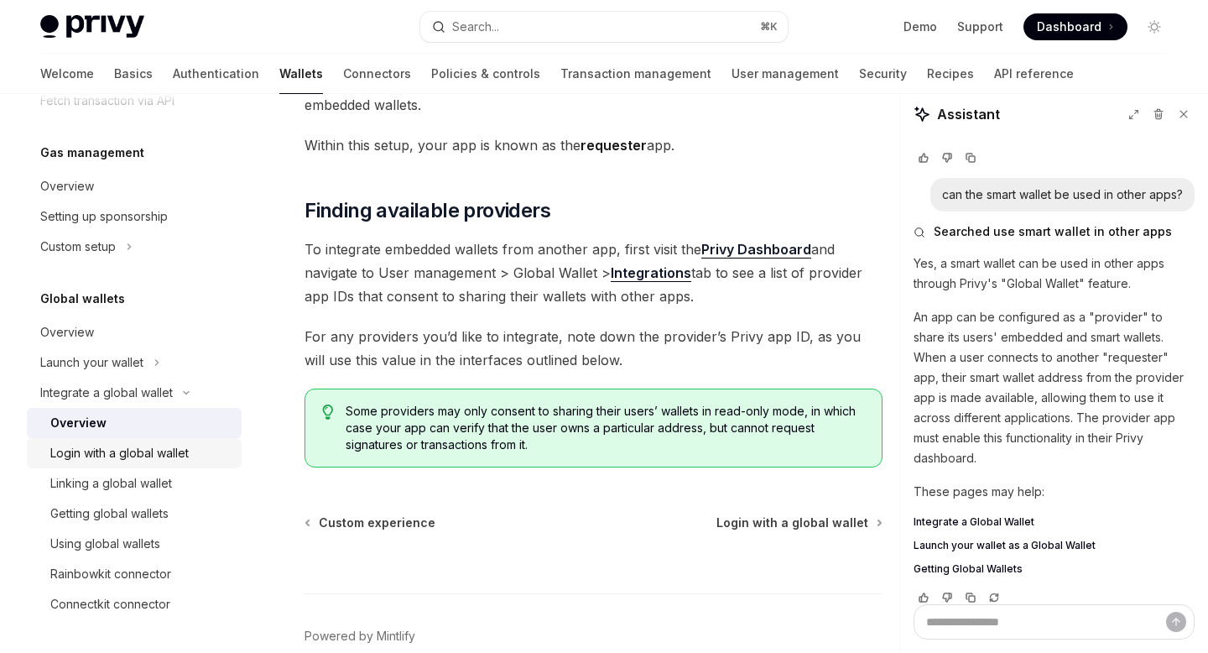
click at [148, 457] on div "Login with a global wallet" at bounding box center [119, 453] width 138 height 20
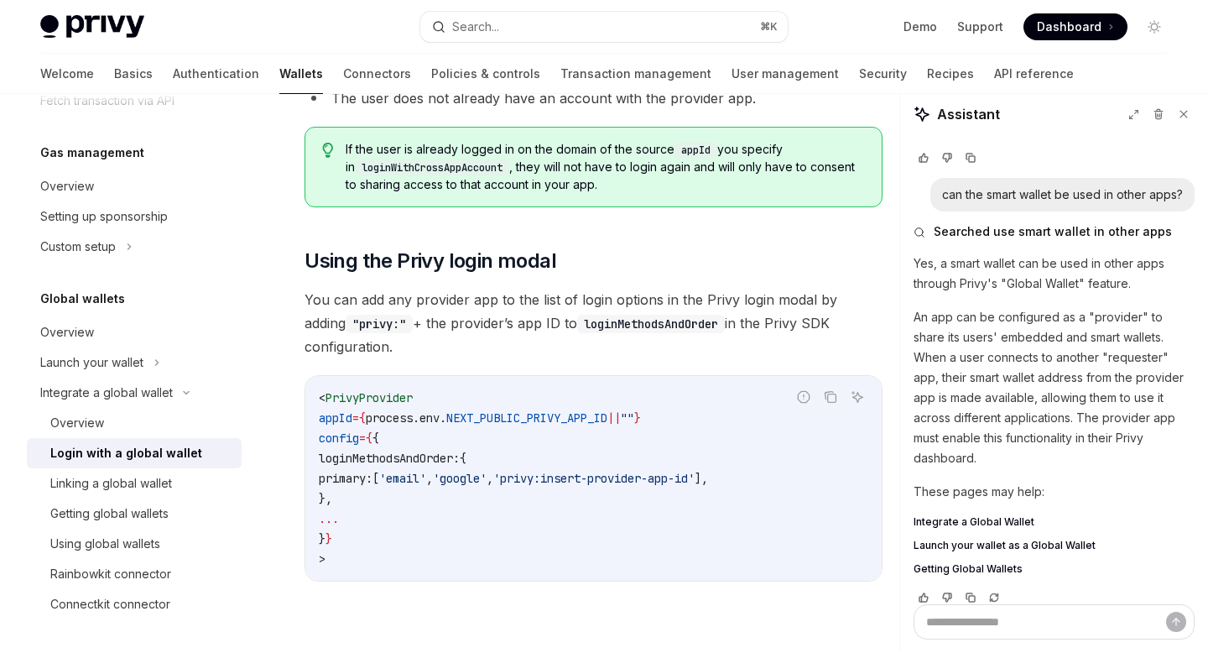
scroll to position [1082, 0]
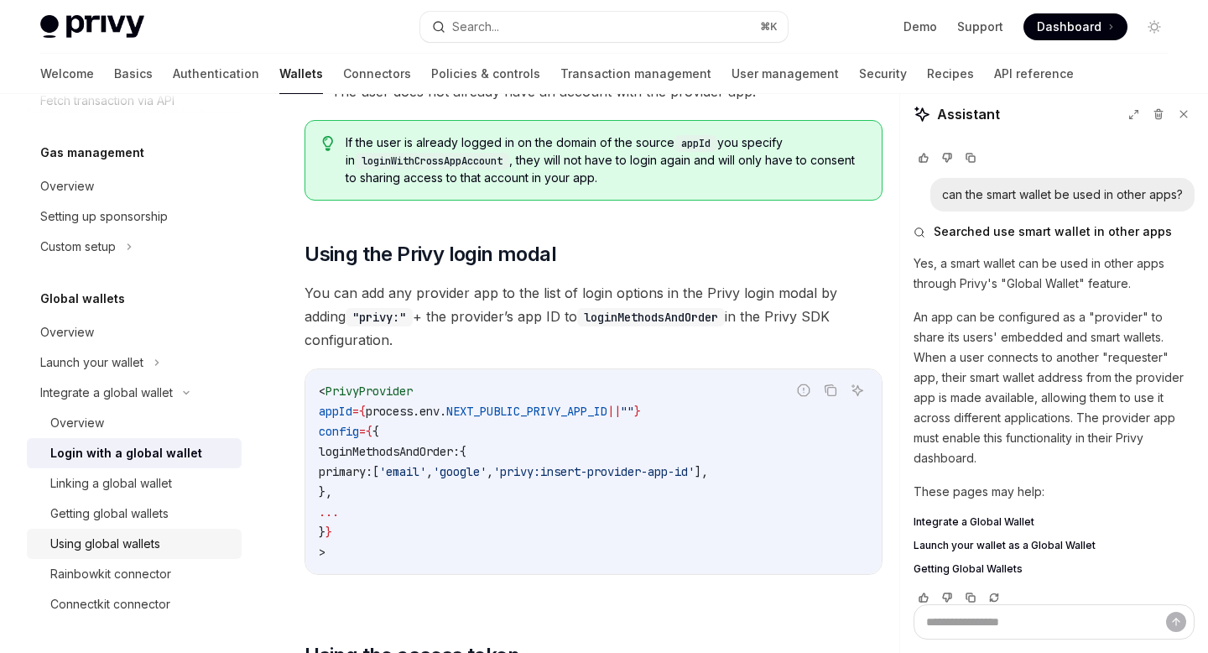
click at [154, 547] on div "Using global wallets" at bounding box center [105, 544] width 110 height 20
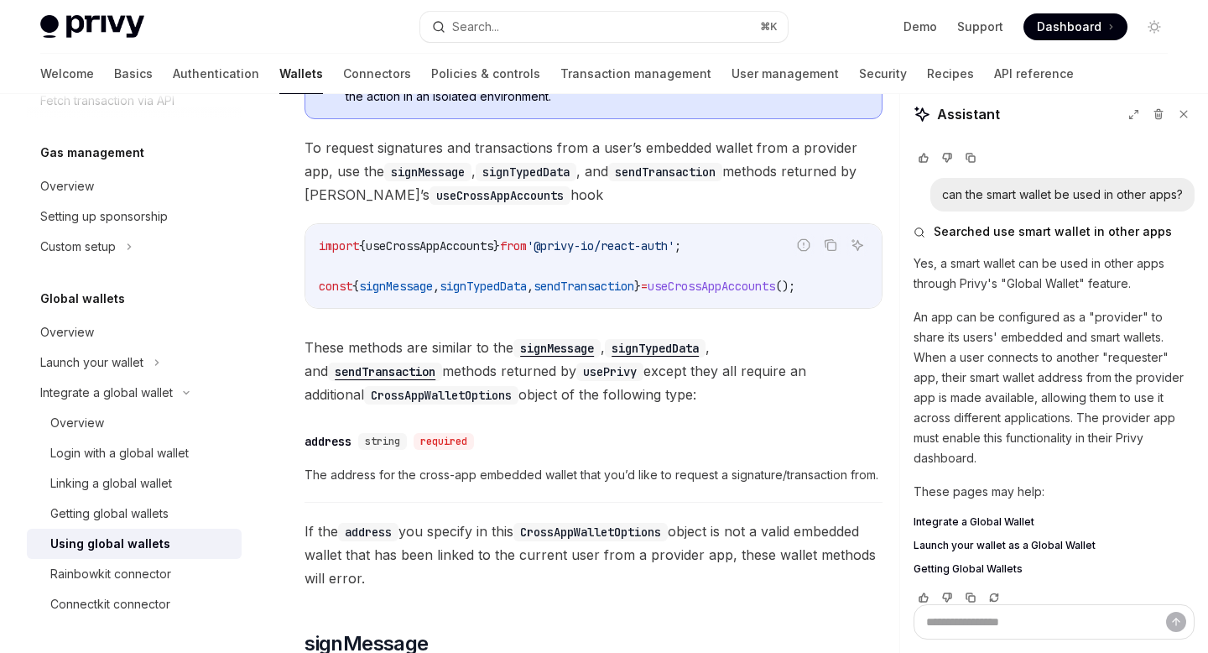
scroll to position [263, 0]
click at [132, 567] on div "Rainbowkit connector" at bounding box center [110, 574] width 121 height 20
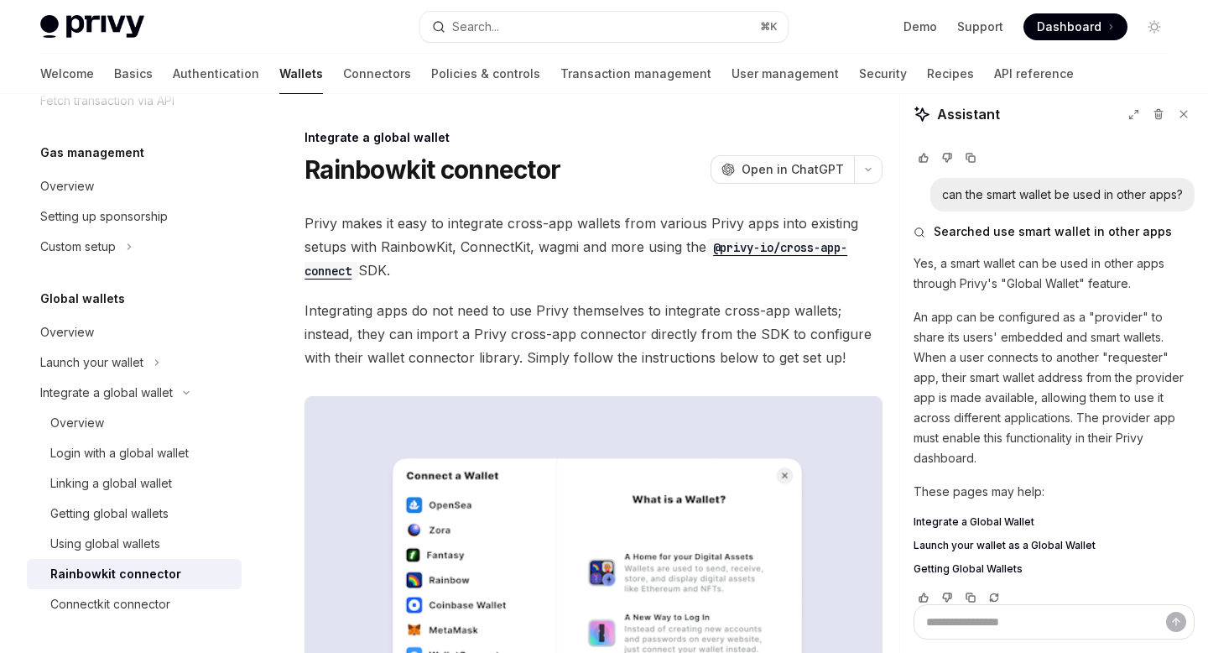
type textarea "*"
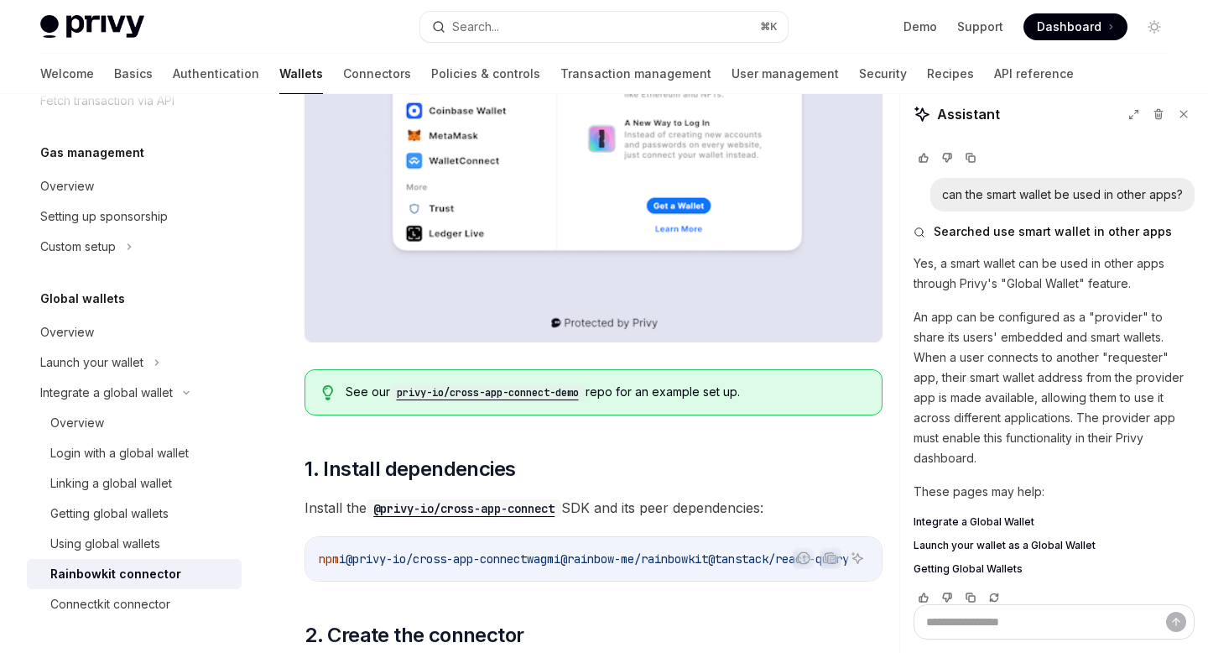
scroll to position [648, 0]
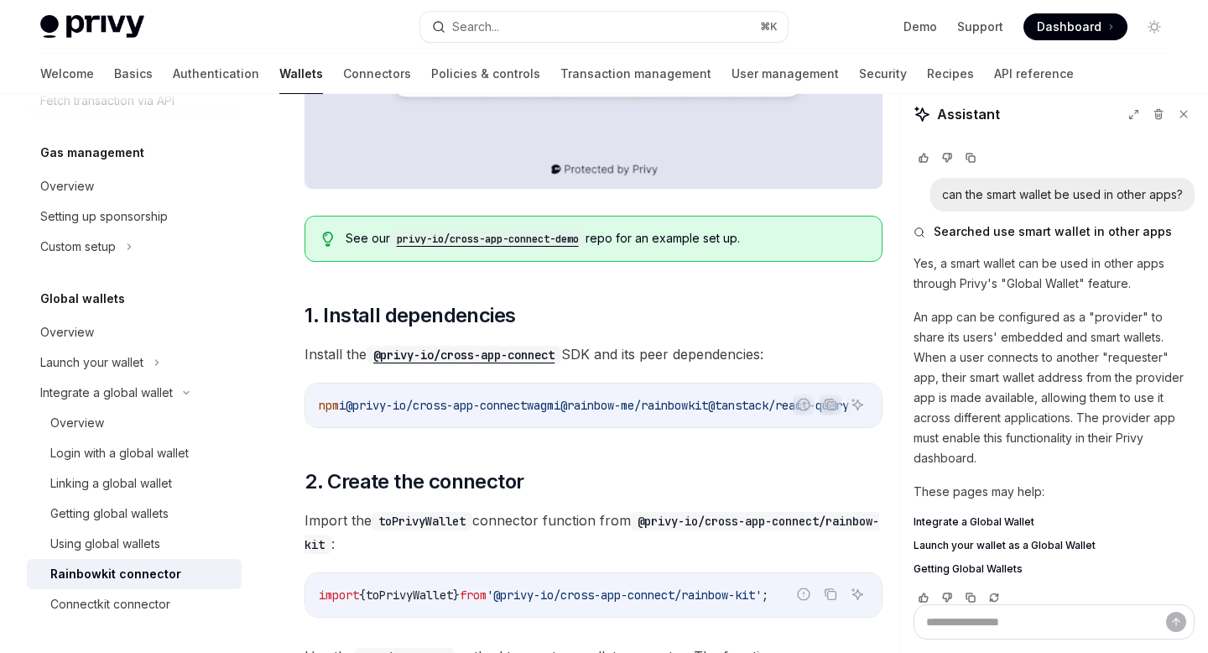
click at [553, 240] on code "privy-io/cross-app-connect-demo" at bounding box center [487, 239] width 195 height 17
